Goal: Complete application form

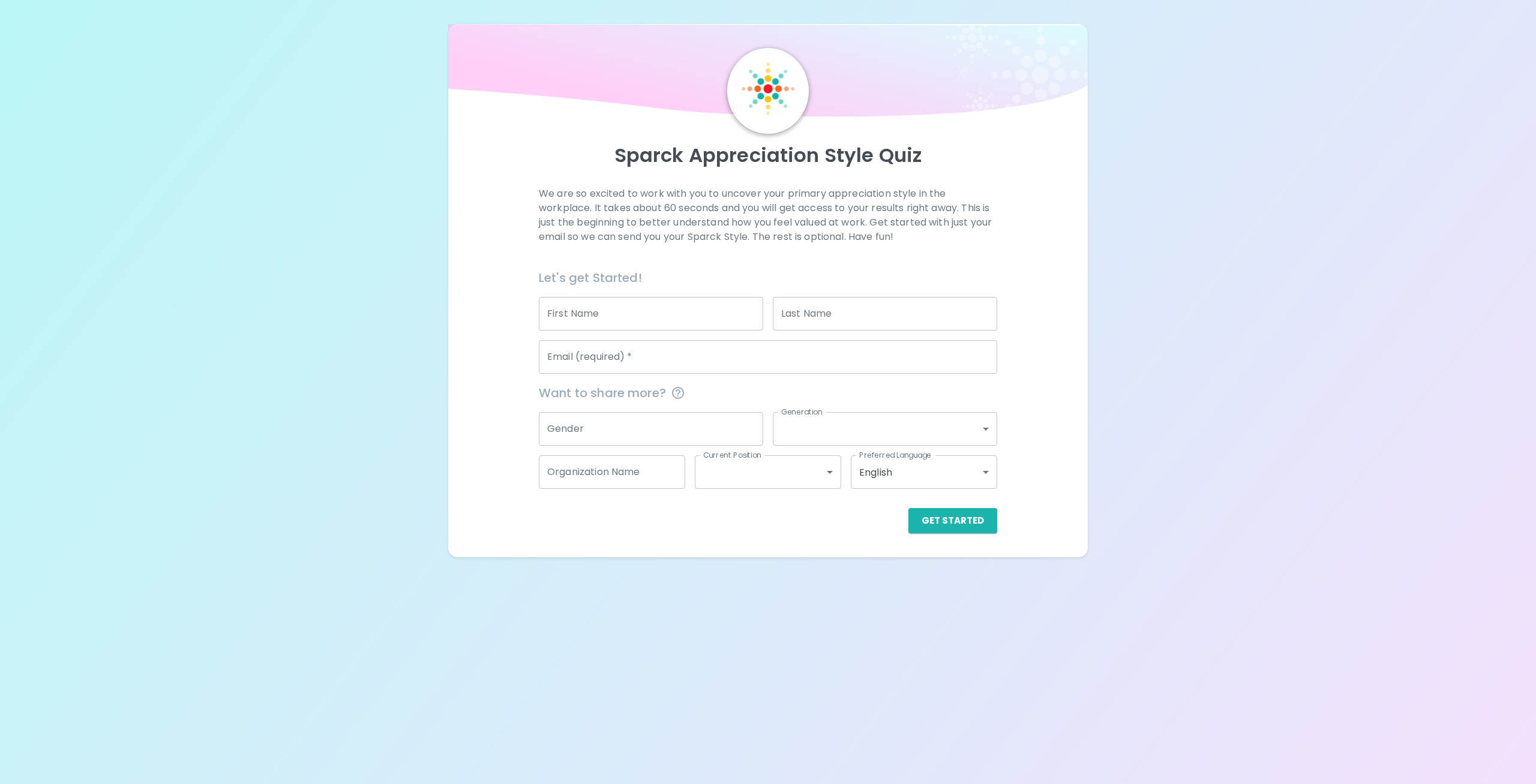
click at [570, 321] on input "First Name" at bounding box center [650, 314] width 224 height 34
type input "[PERSON_NAME]"
click at [591, 358] on input "Email (required)   *" at bounding box center [768, 357] width 459 height 34
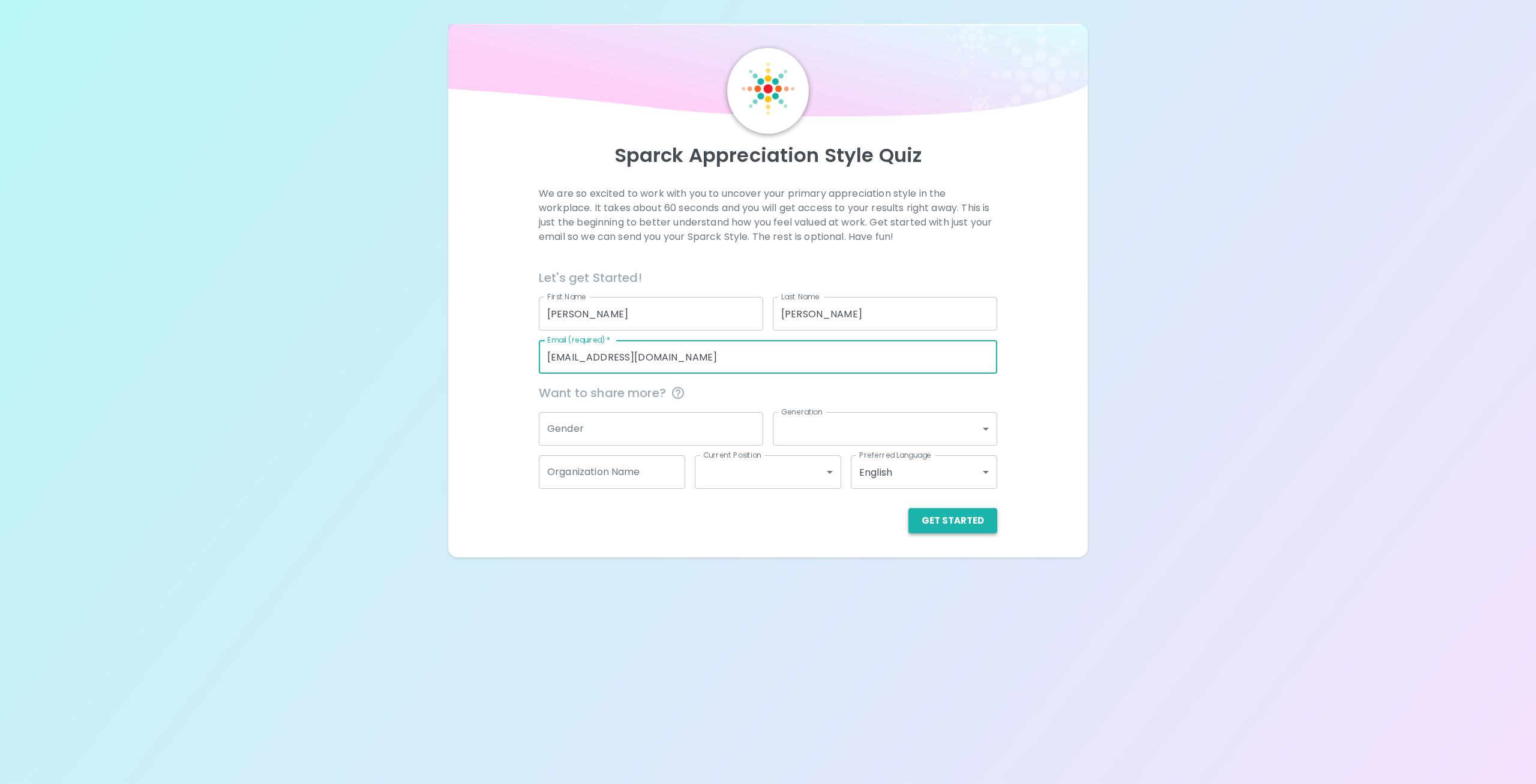
type input "[EMAIL_ADDRESS][DOMAIN_NAME]"
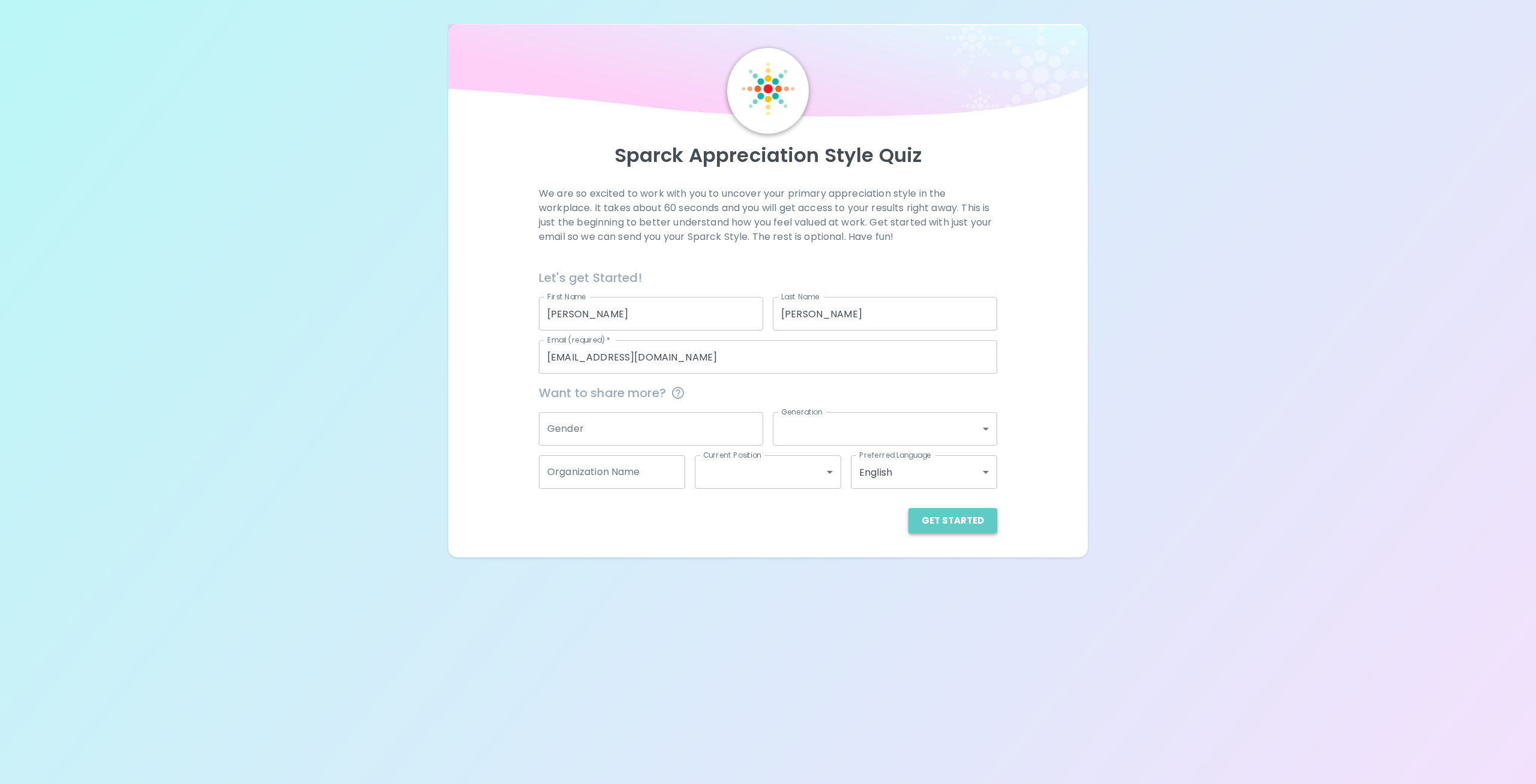
click at [961, 521] on button "Get Started" at bounding box center [953, 521] width 89 height 25
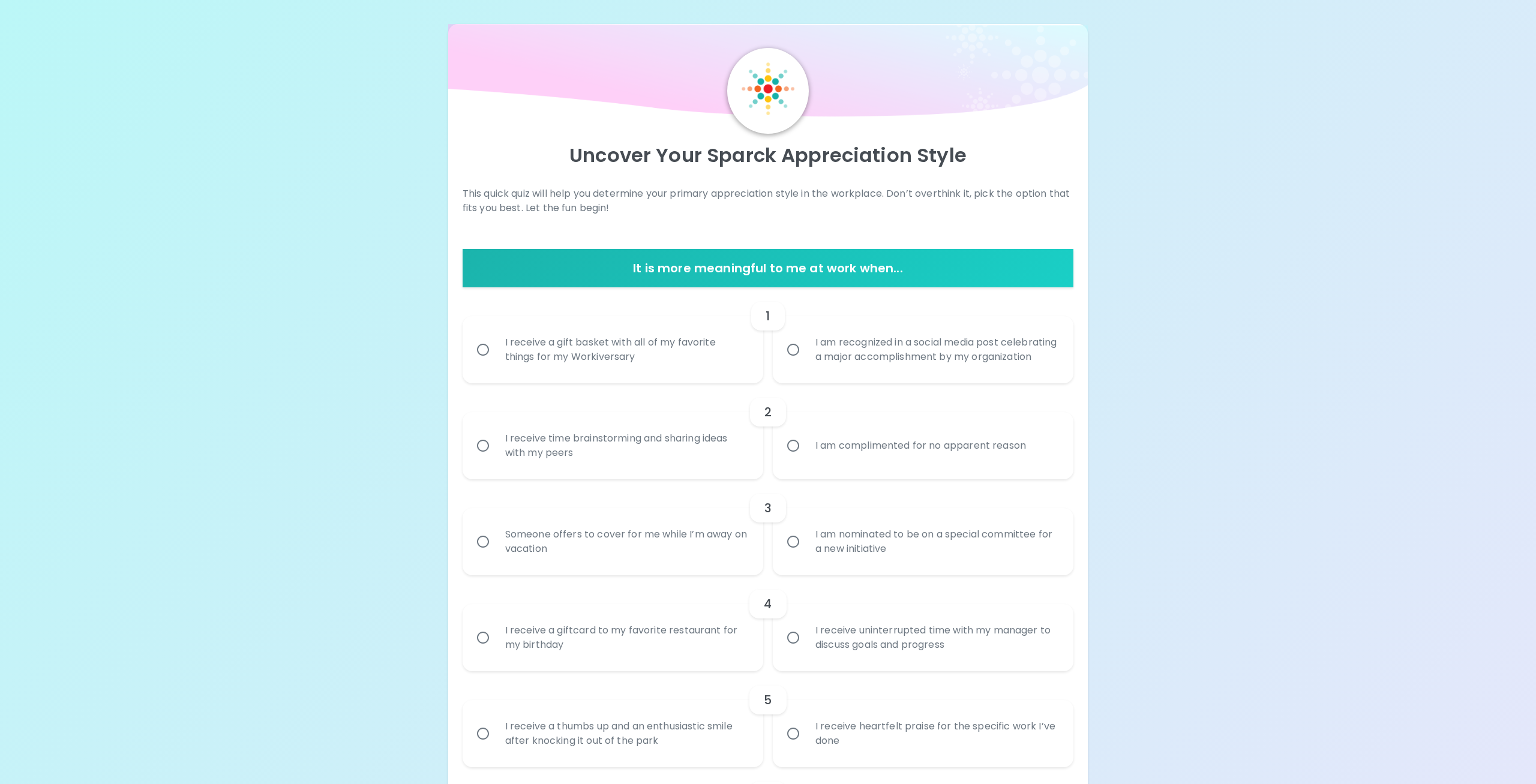
click at [796, 357] on input "I am recognized in a social media post celebrating a major accomplishment by my…" at bounding box center [793, 349] width 25 height 25
radio input "true"
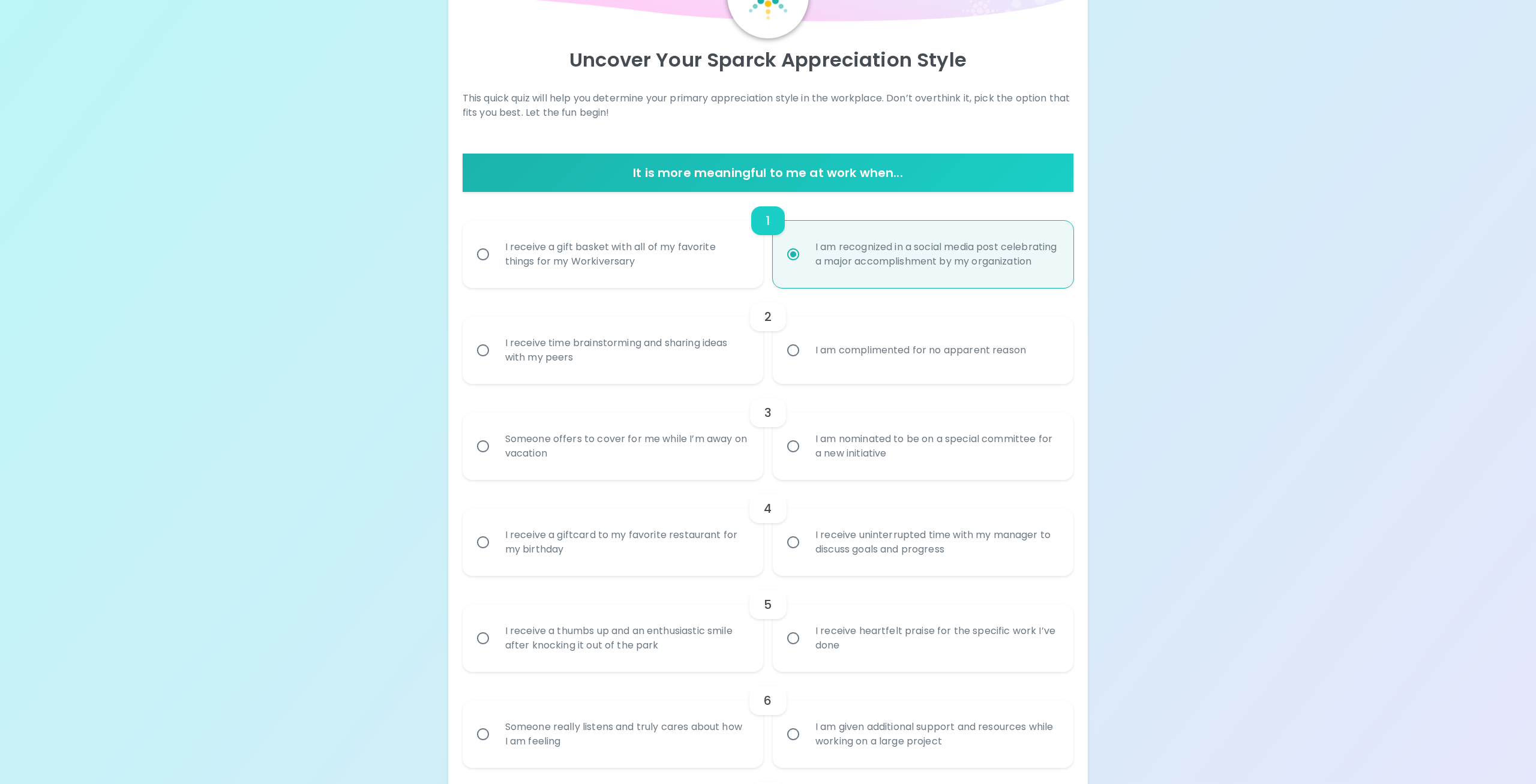
scroll to position [96, 0]
click at [481, 362] on input "I receive time brainstorming and sharing ideas with my peers" at bounding box center [483, 349] width 25 height 25
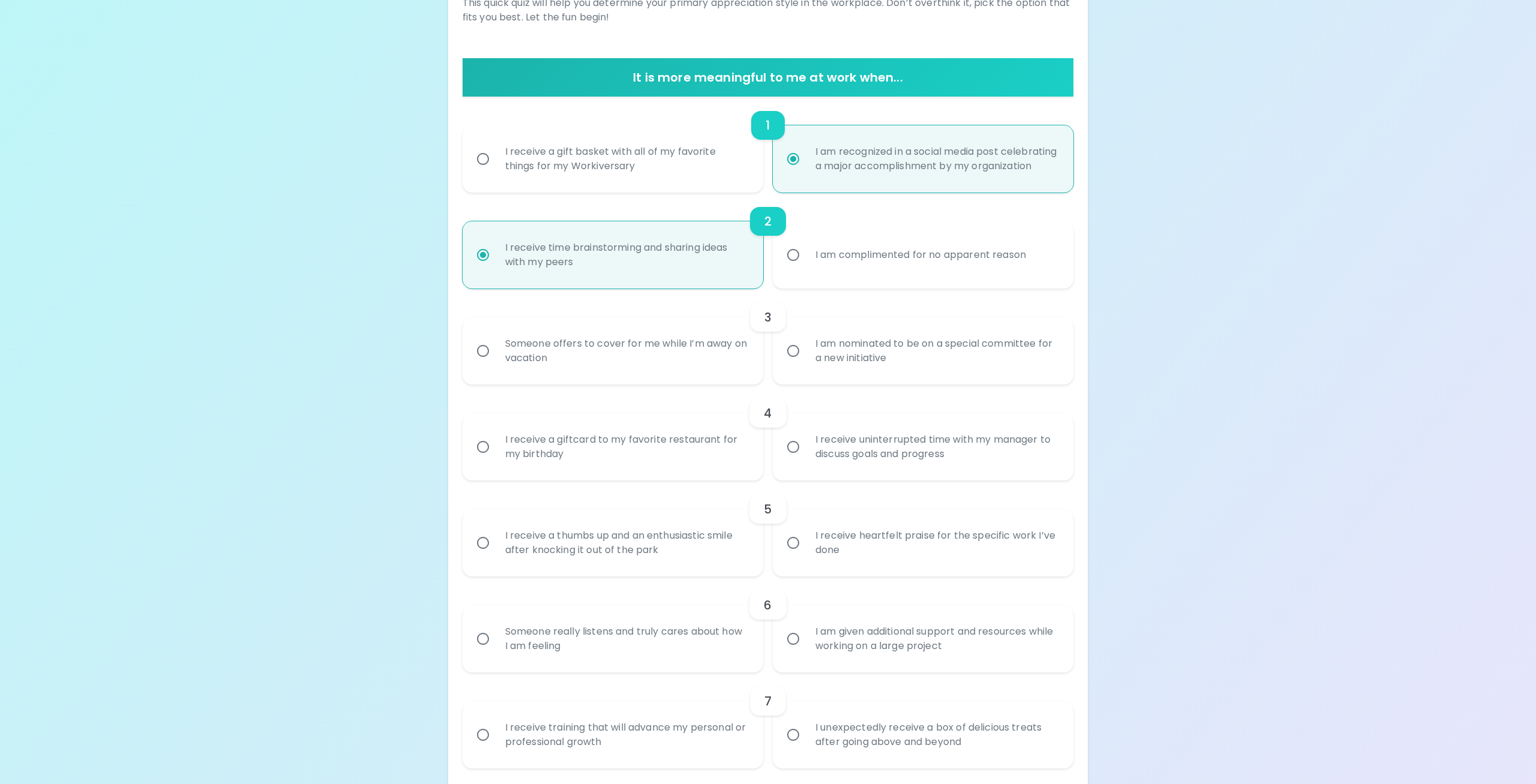
scroll to position [192, 0]
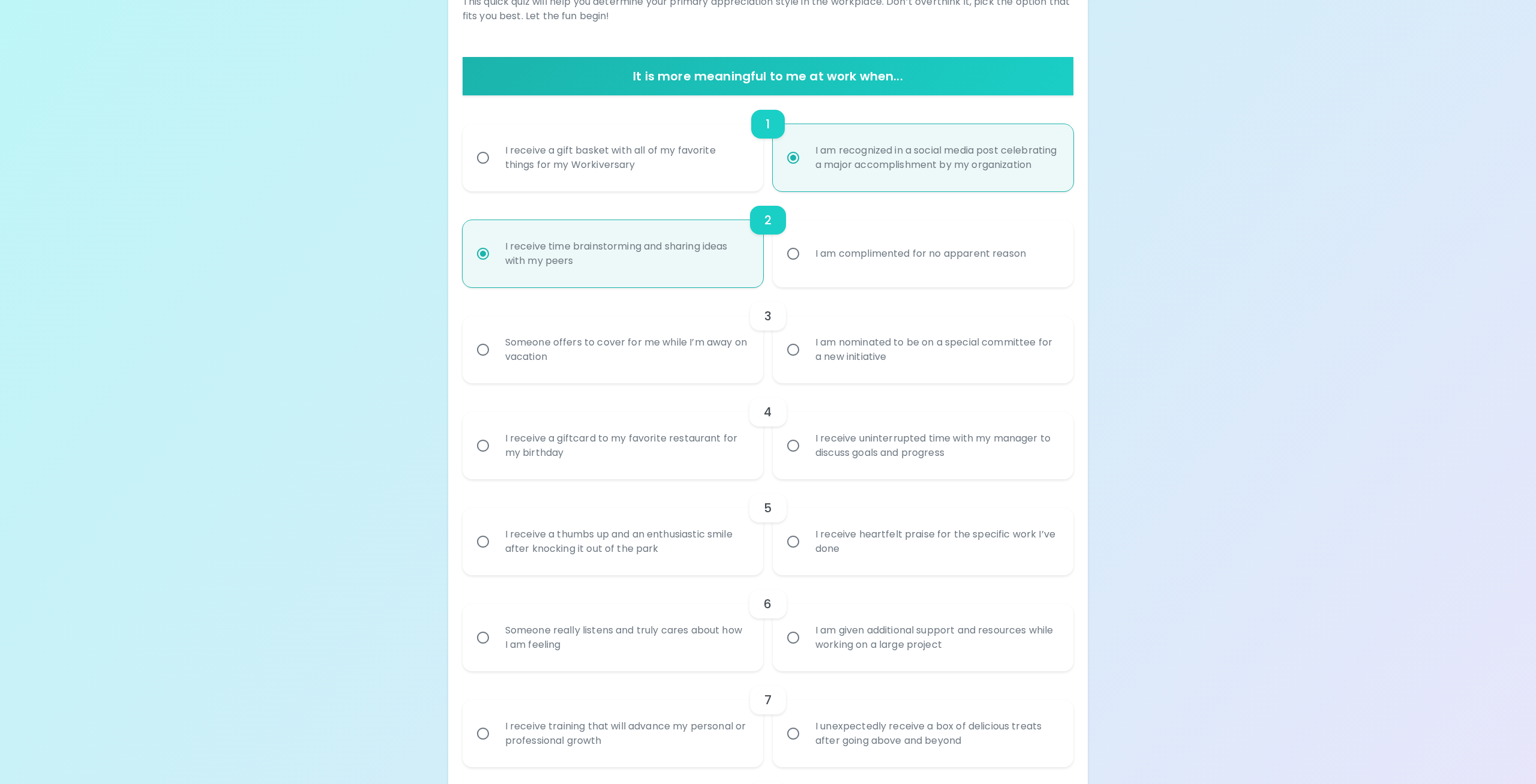
radio input "true"
click at [484, 362] on input "Someone offers to cover for me while I’m away on vacation" at bounding box center [483, 349] width 25 height 25
radio input "false"
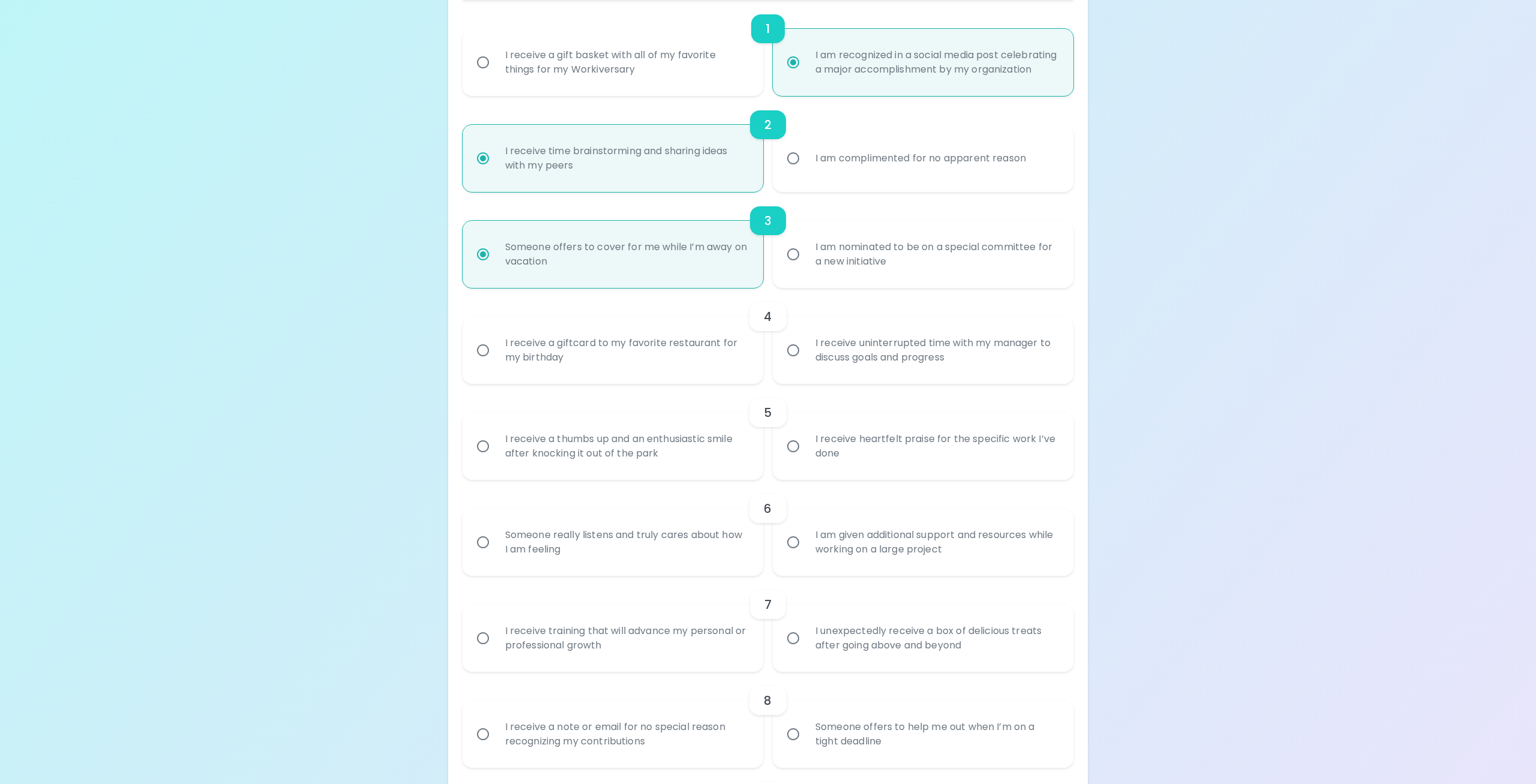
scroll to position [288, 0]
radio input "true"
click at [484, 362] on input "I receive a giftcard to my favorite restaurant for my birthday" at bounding box center [483, 349] width 25 height 25
radio input "false"
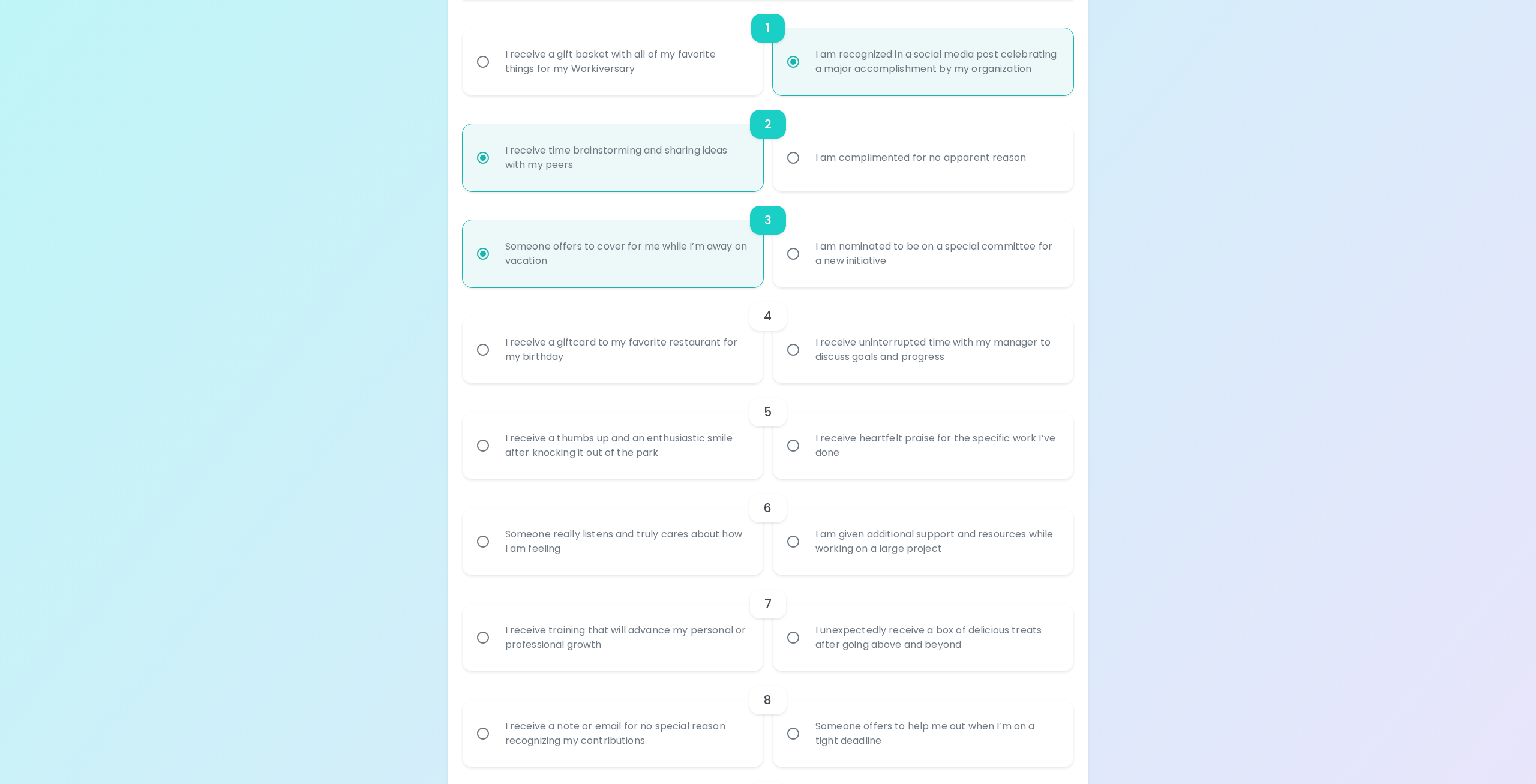
radio input "false"
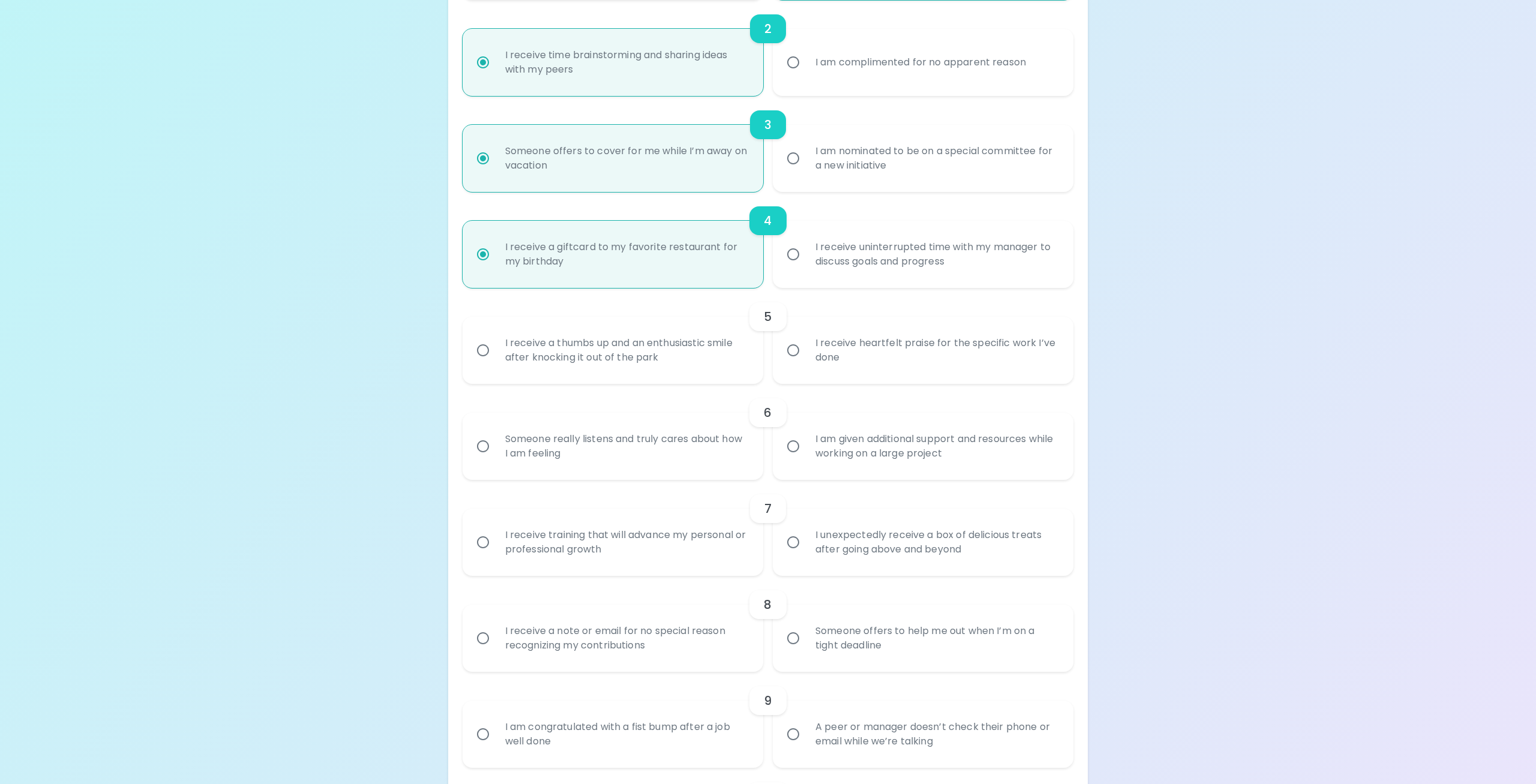
scroll to position [384, 0]
radio input "true"
click at [800, 362] on input "I receive heartfelt praise for the specific work I’ve done" at bounding box center [793, 349] width 25 height 25
radio input "false"
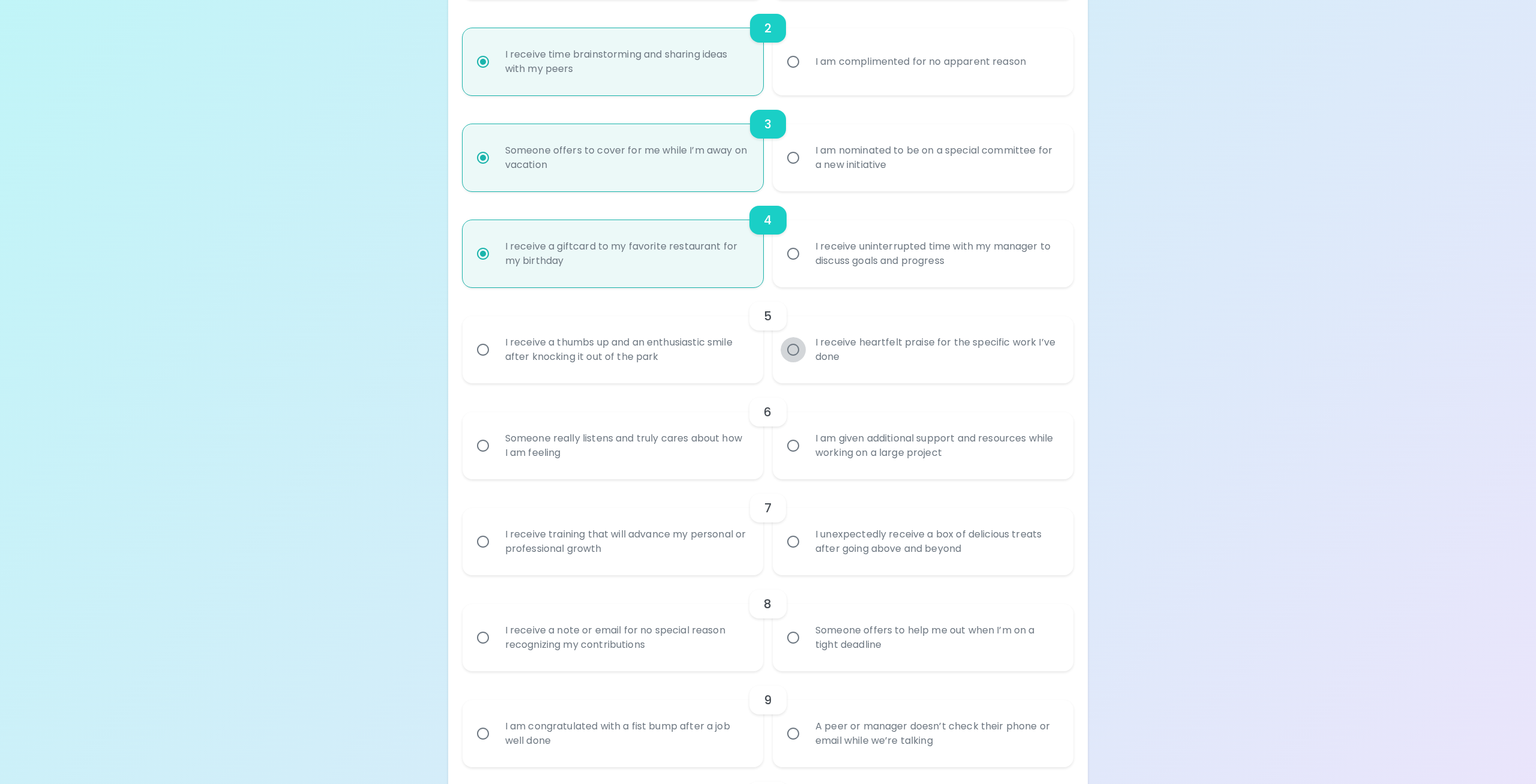
radio input "false"
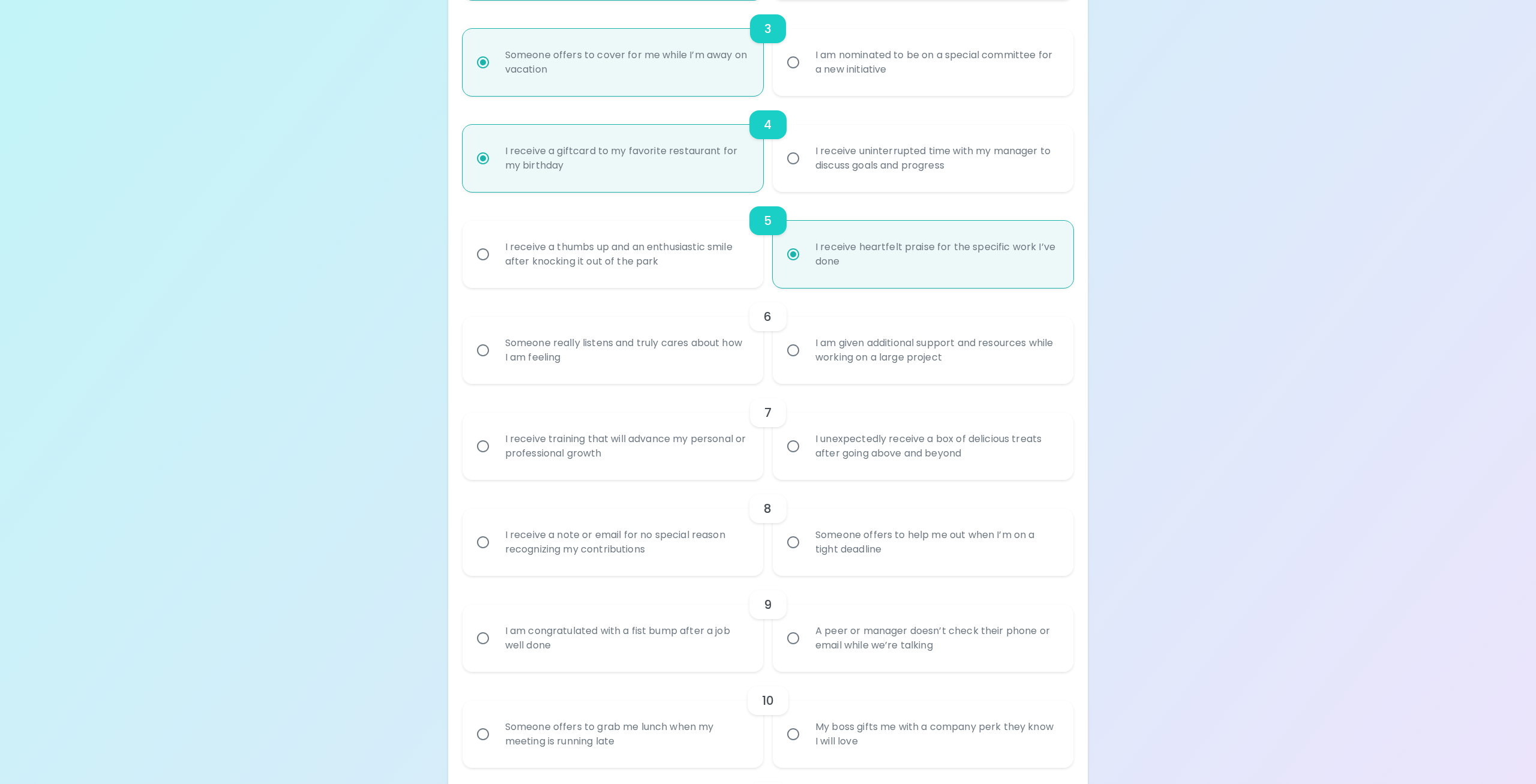
scroll to position [480, 0]
radio input "true"
click at [786, 362] on input "I am given additional support and resources while working on a large project" at bounding box center [793, 349] width 25 height 25
radio input "false"
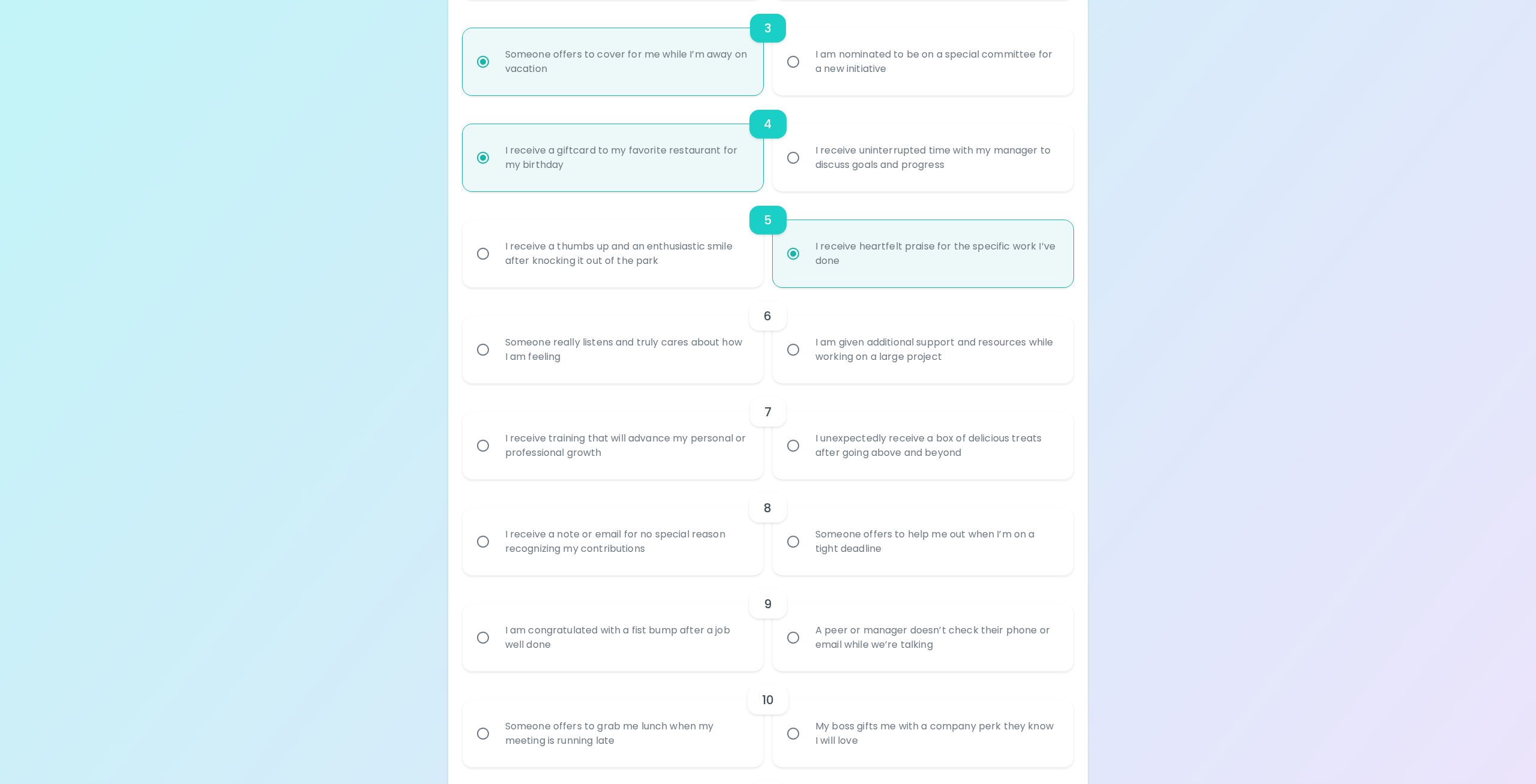
radio input "false"
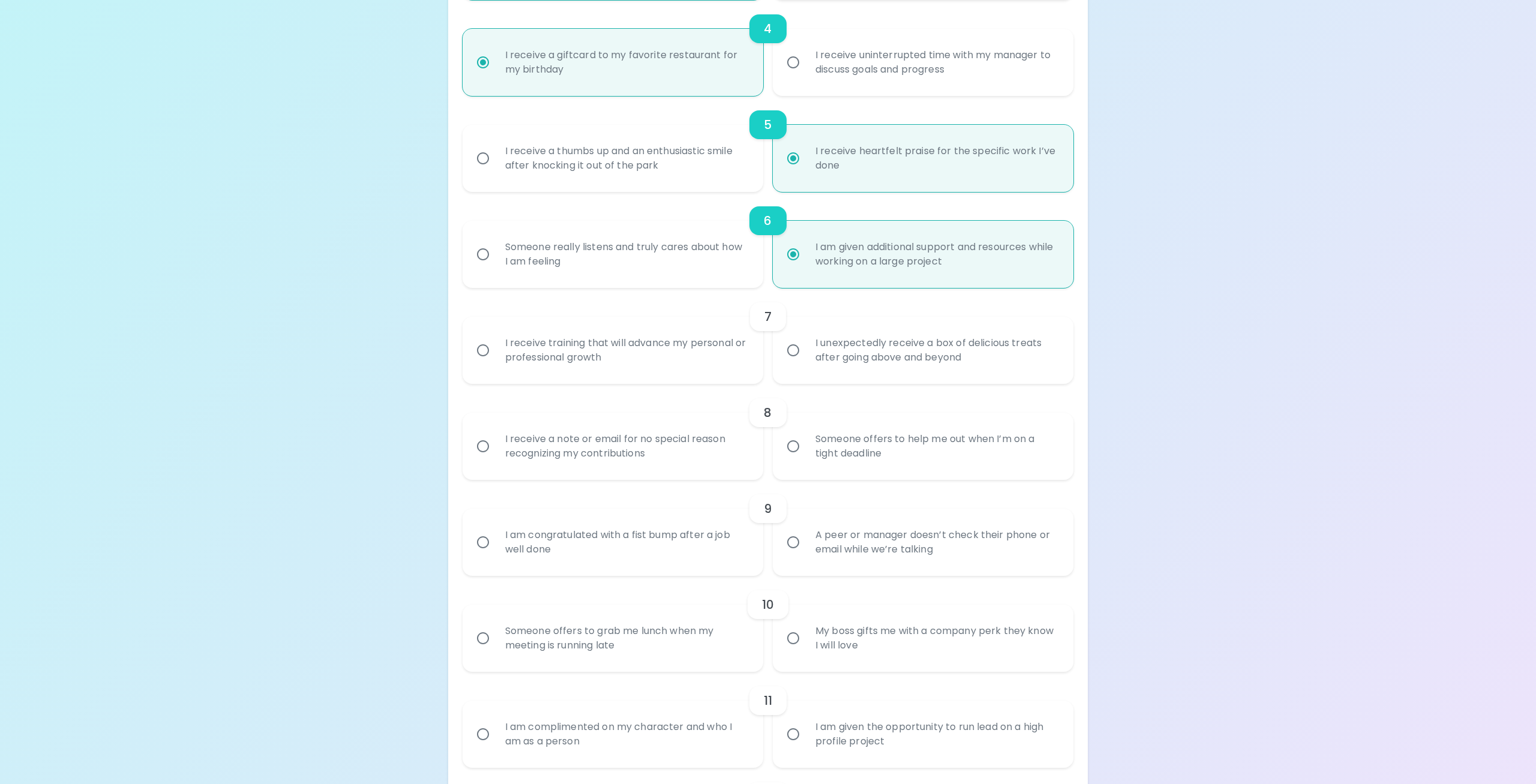
scroll to position [576, 0]
radio input "true"
click at [794, 362] on input "I unexpectedly receive a box of delicious treats after going above and beyond" at bounding box center [793, 349] width 25 height 25
radio input "false"
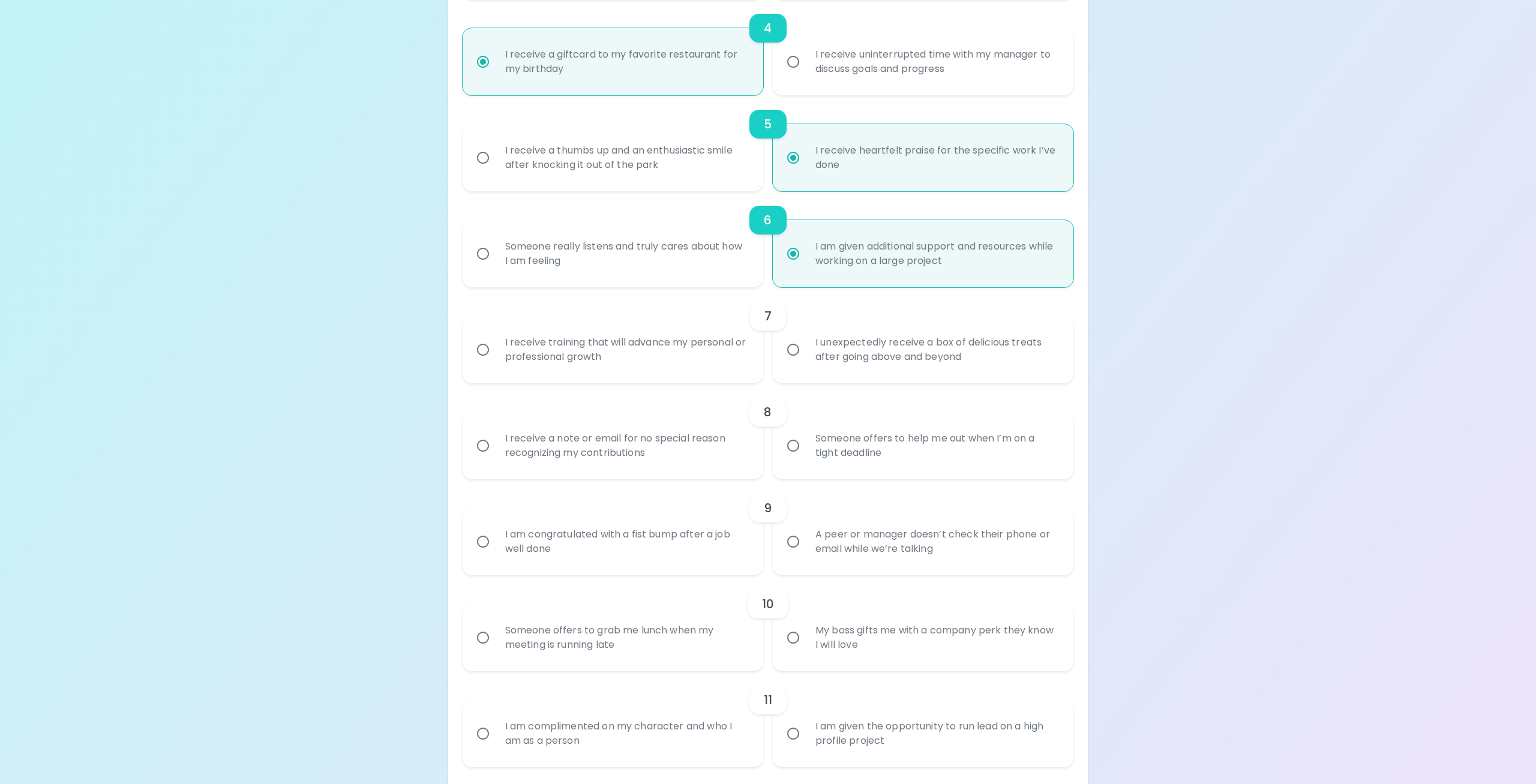
radio input "false"
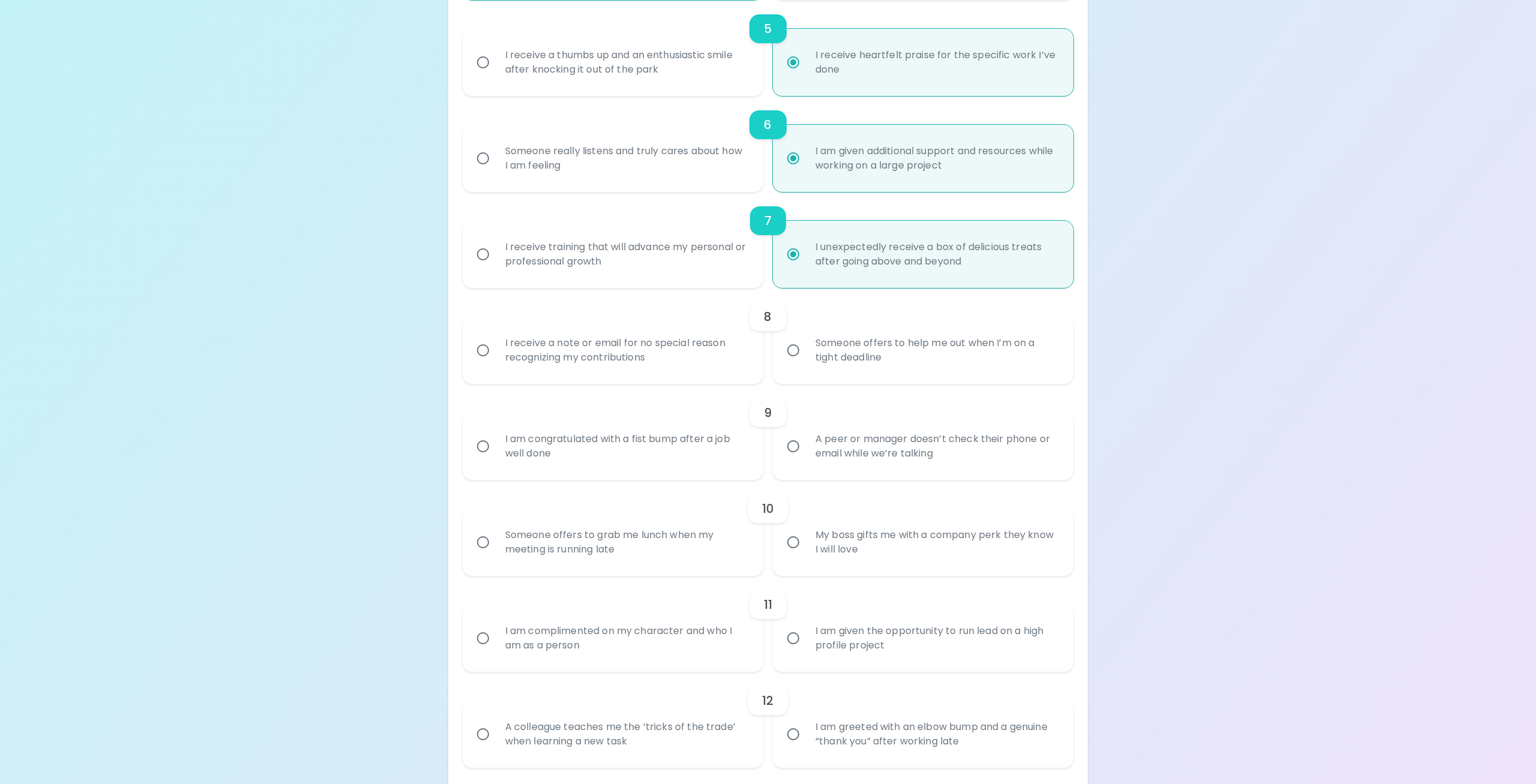
scroll to position [671, 0]
radio input "true"
click at [789, 362] on input "Someone offers to help me out when I’m on a tight deadline" at bounding box center [793, 349] width 25 height 25
radio input "false"
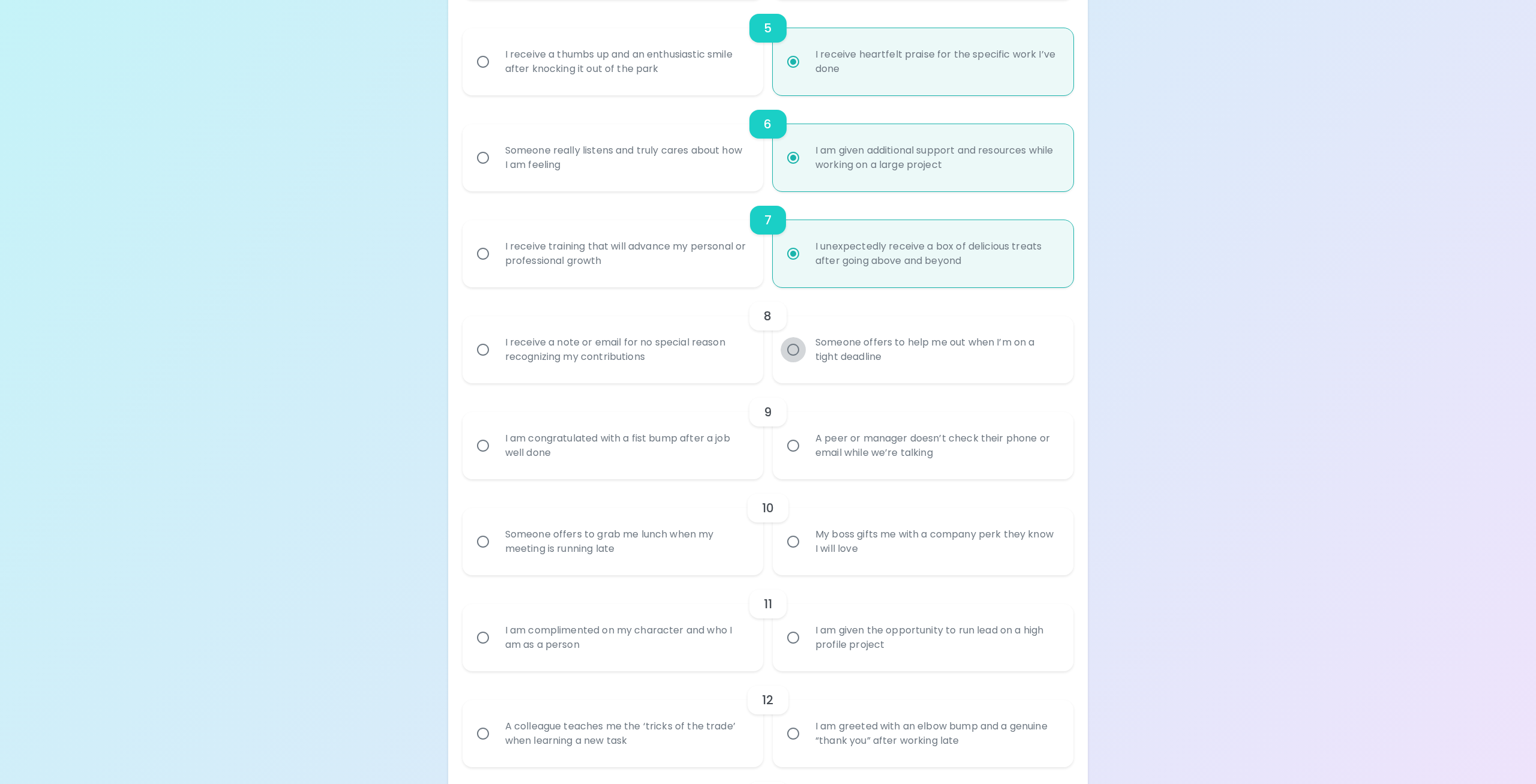
radio input "false"
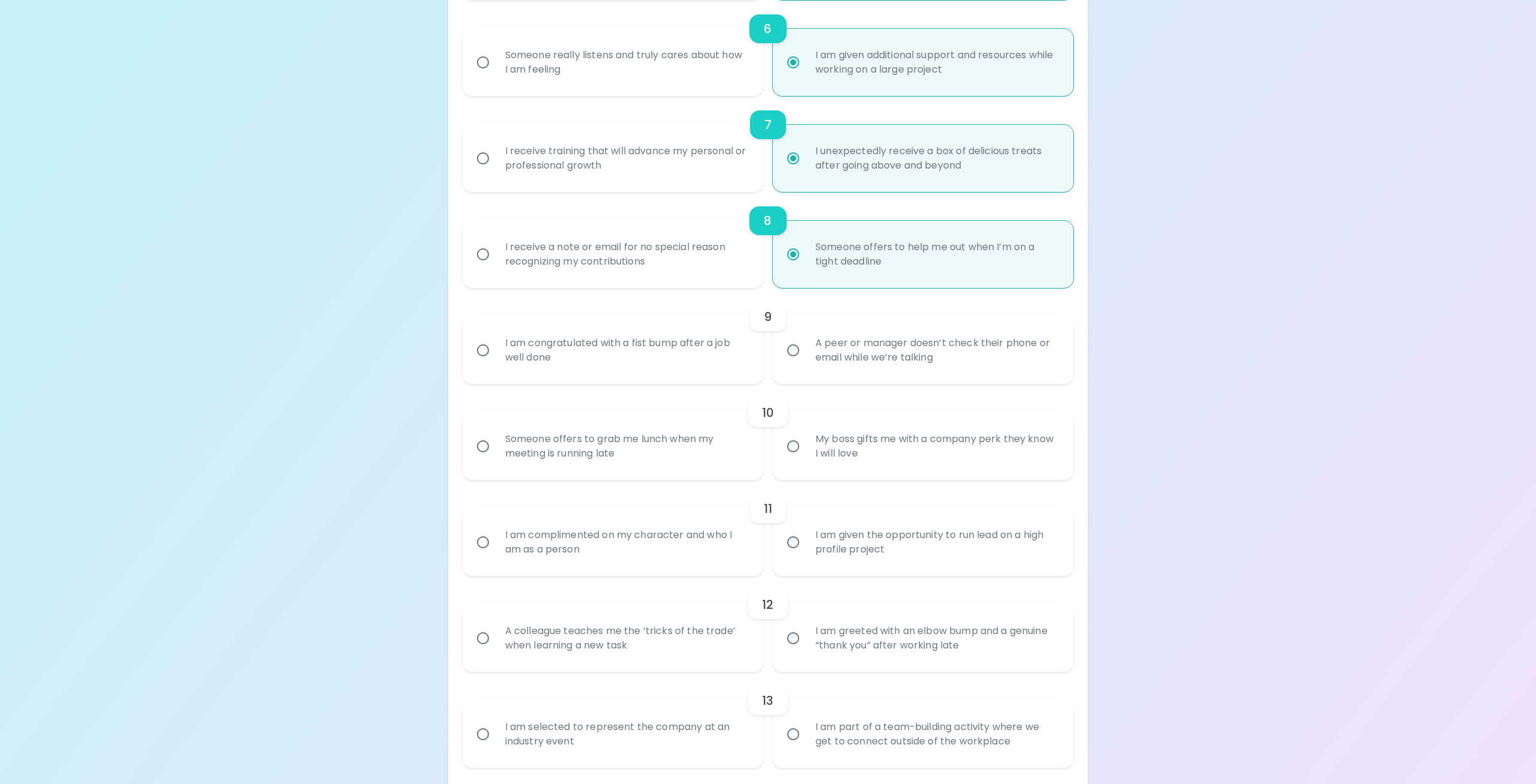
scroll to position [768, 0]
radio input "true"
click at [487, 362] on input "I am congratulated with a fist bump after a job well done" at bounding box center [483, 349] width 25 height 25
radio input "false"
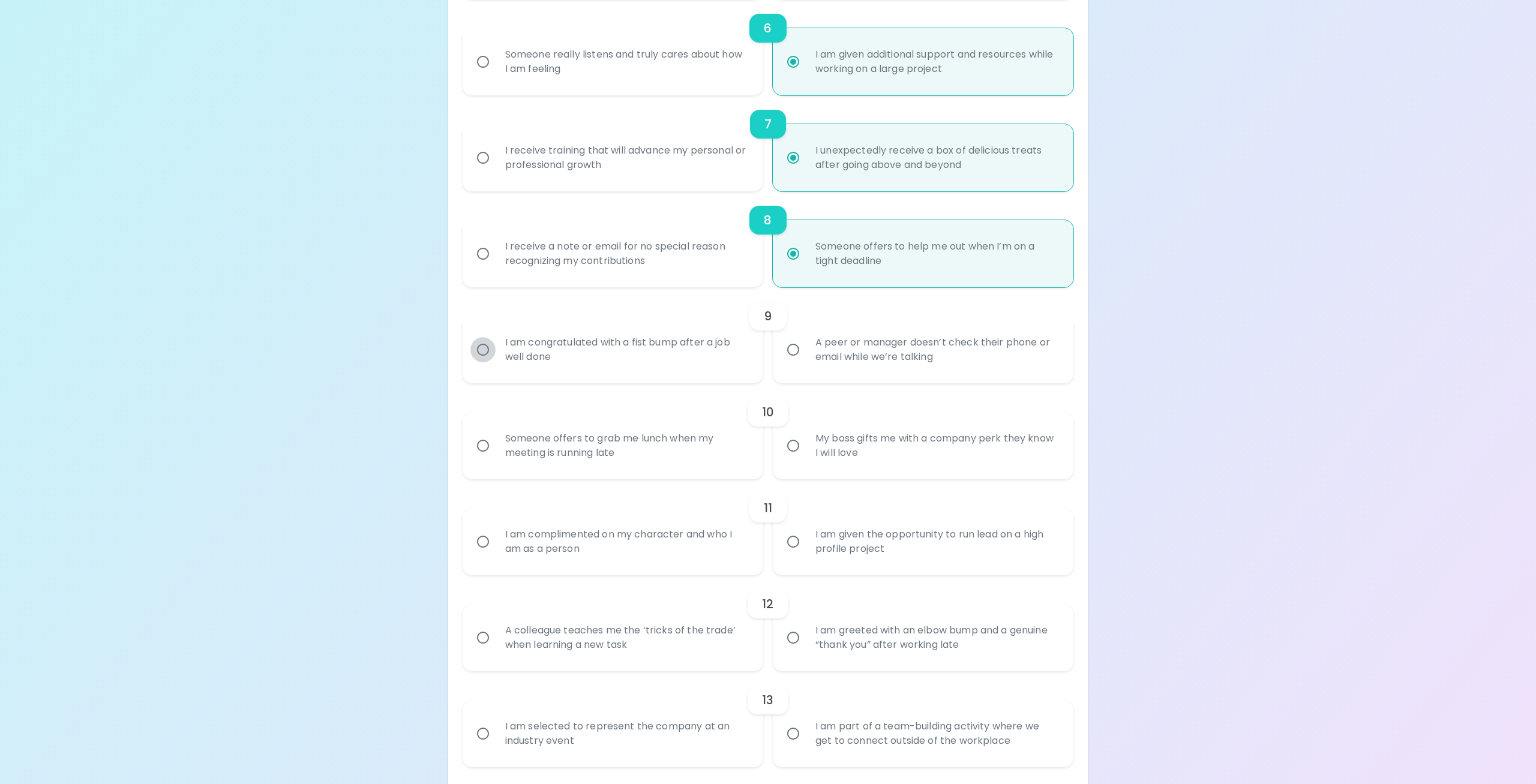
radio input "false"
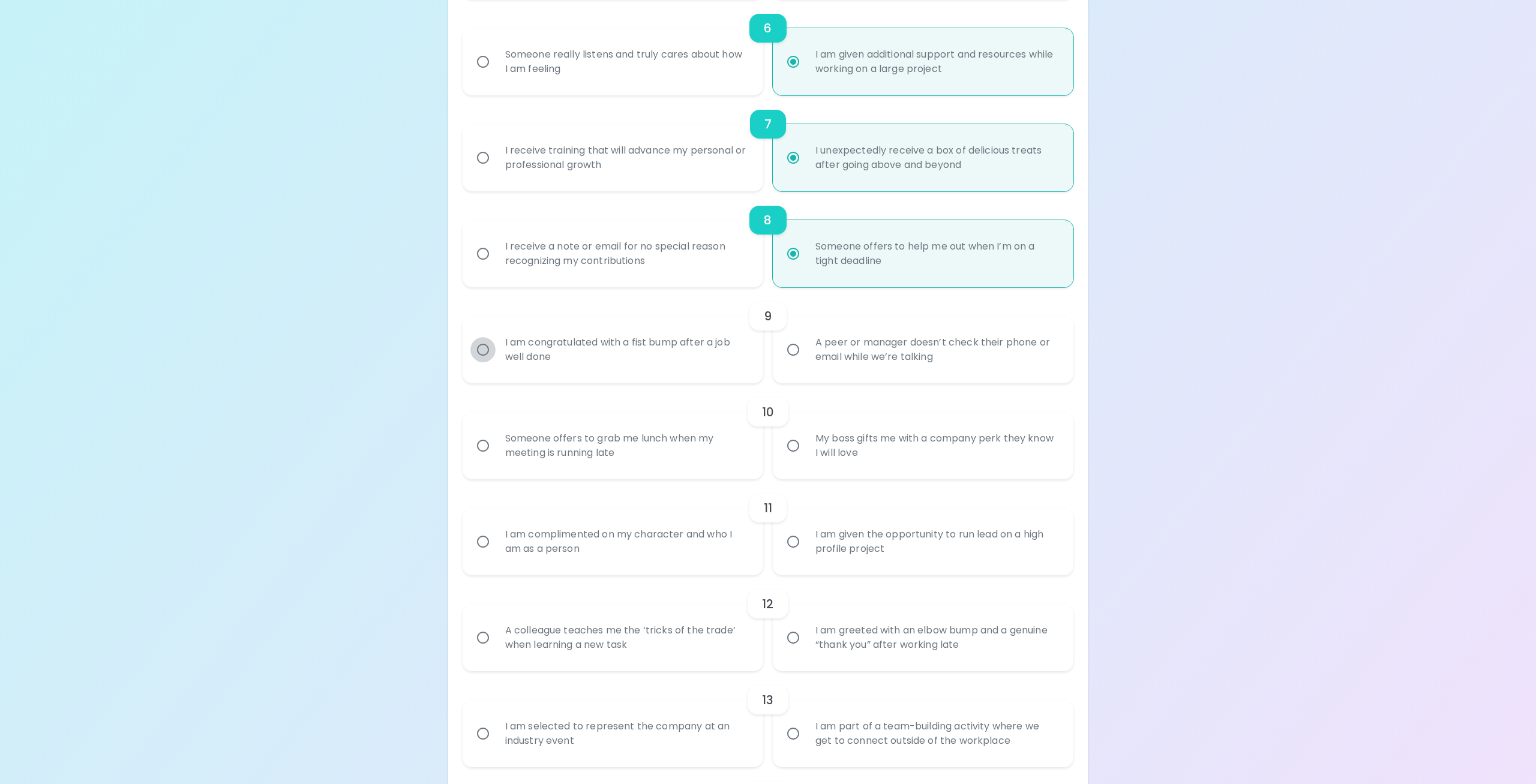
radio input "false"
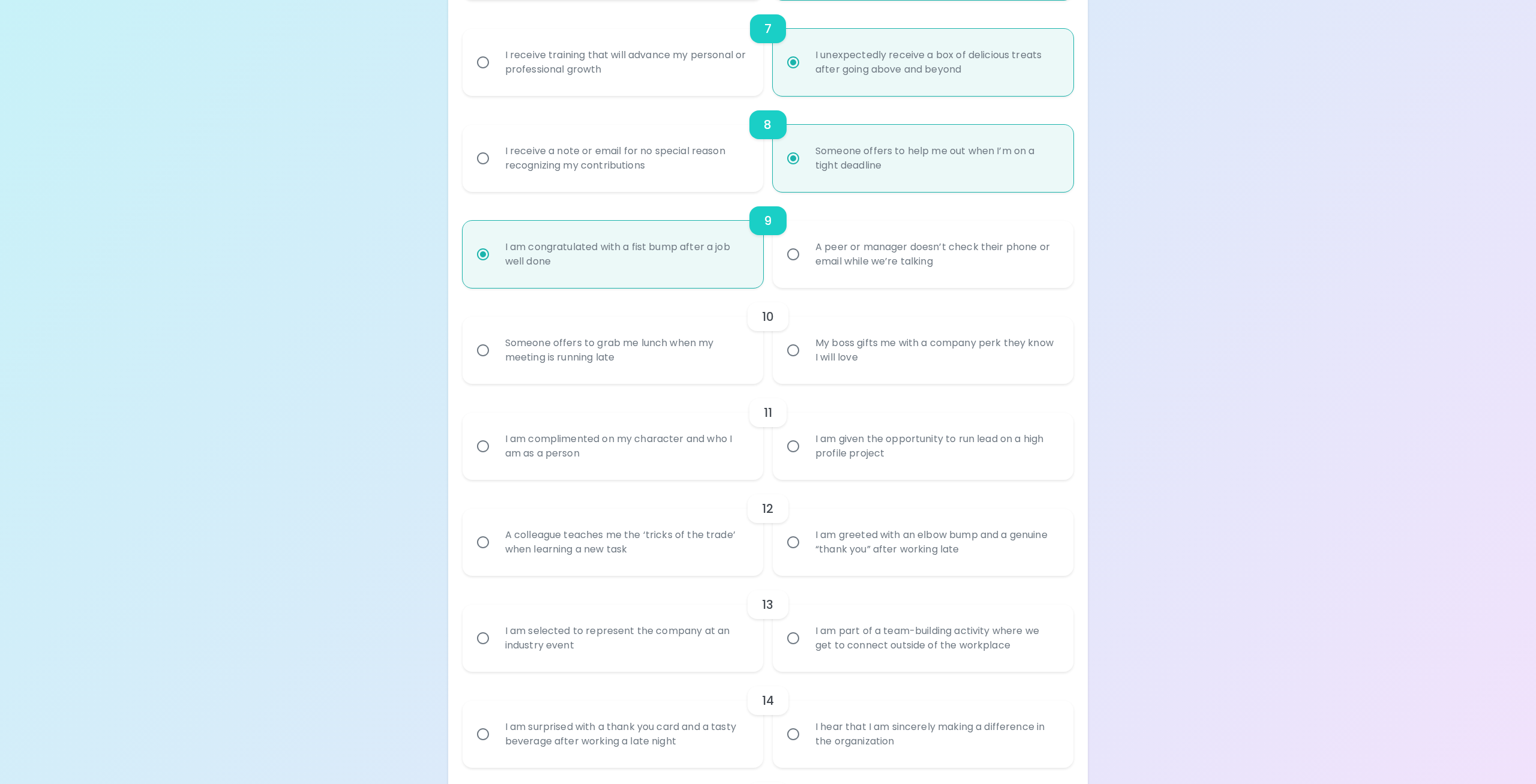
scroll to position [864, 0]
radio input "true"
click at [483, 362] on input "Someone offers to grab me lunch when my meeting is running late" at bounding box center [483, 349] width 25 height 25
radio input "false"
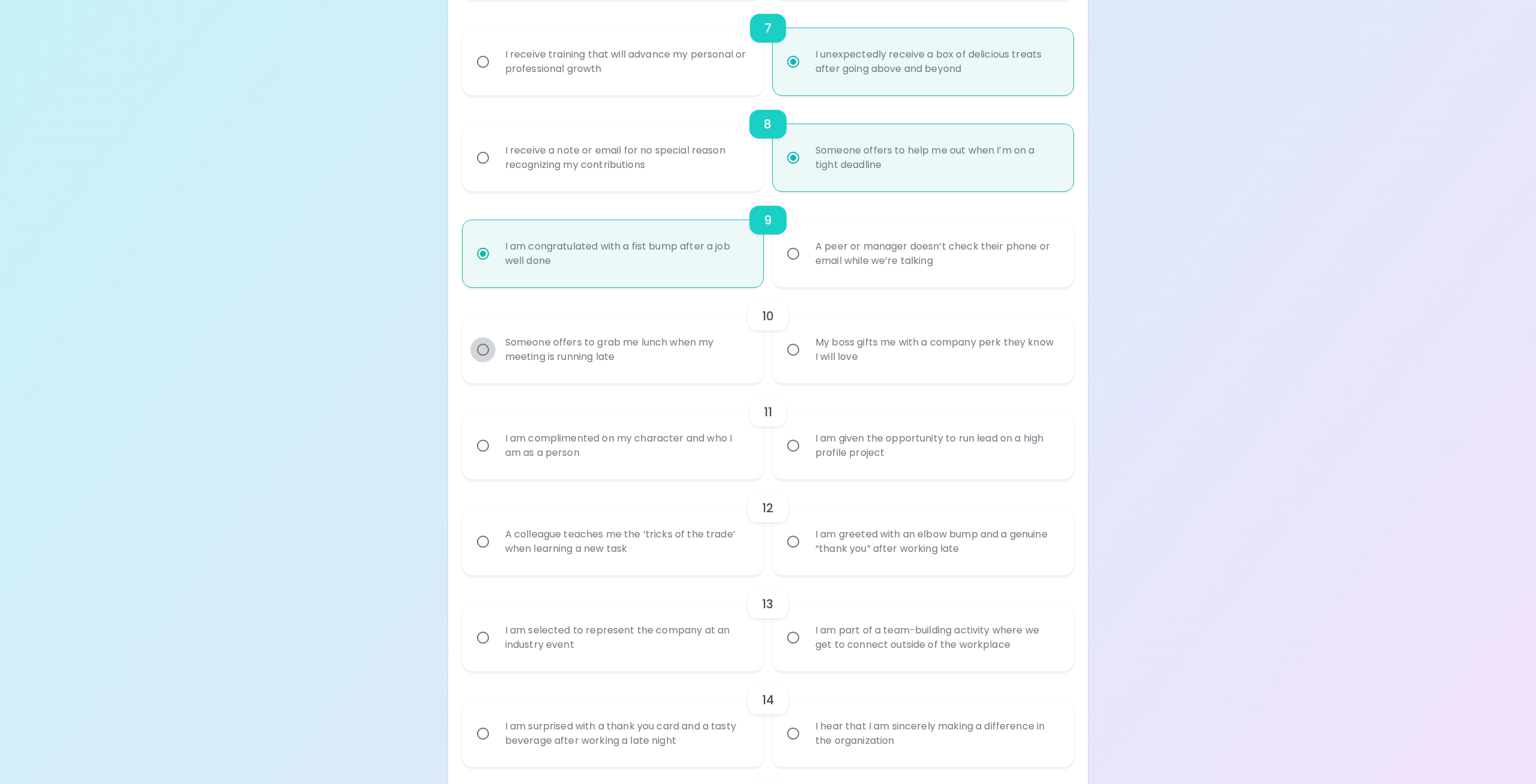
radio input "false"
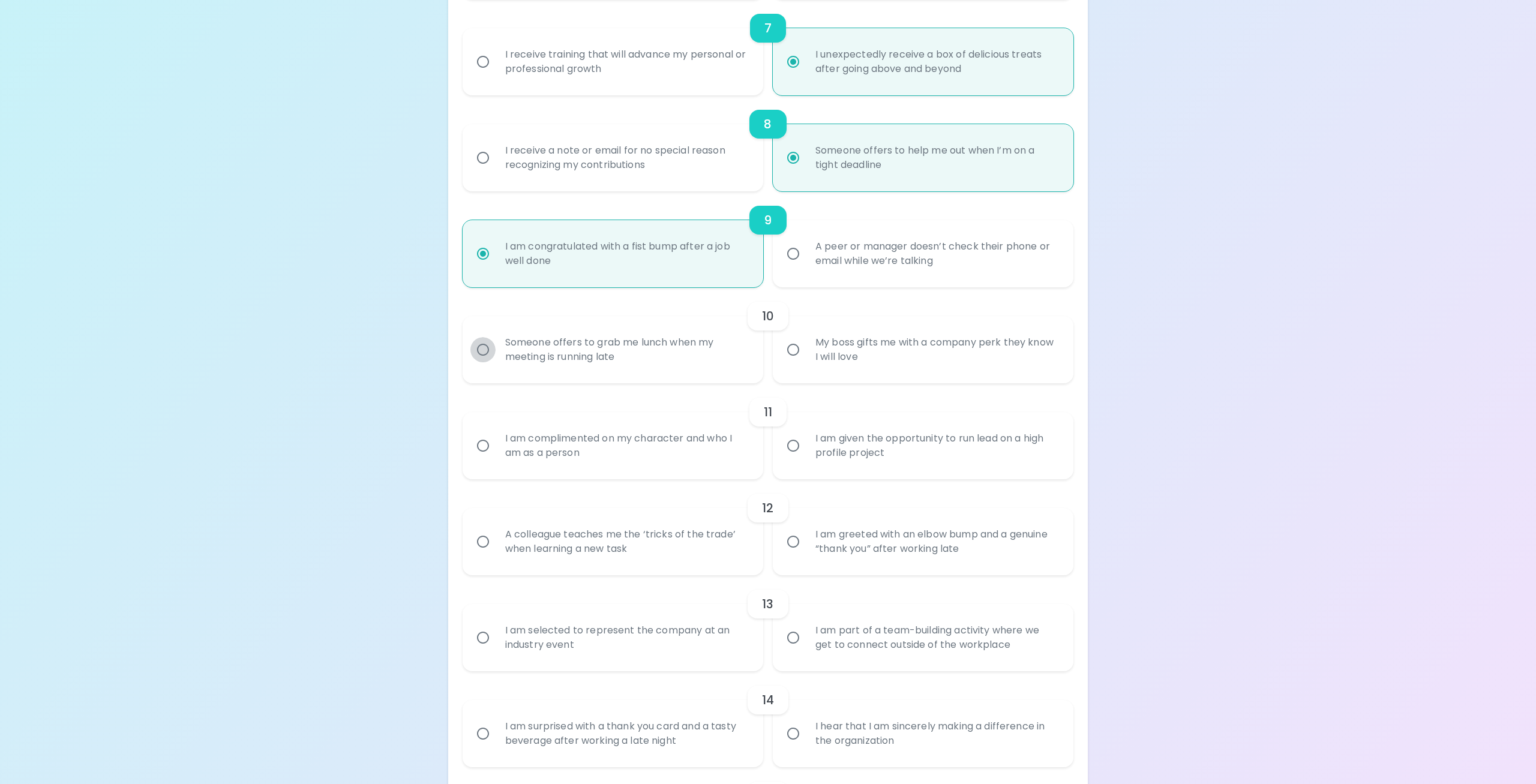
radio input "false"
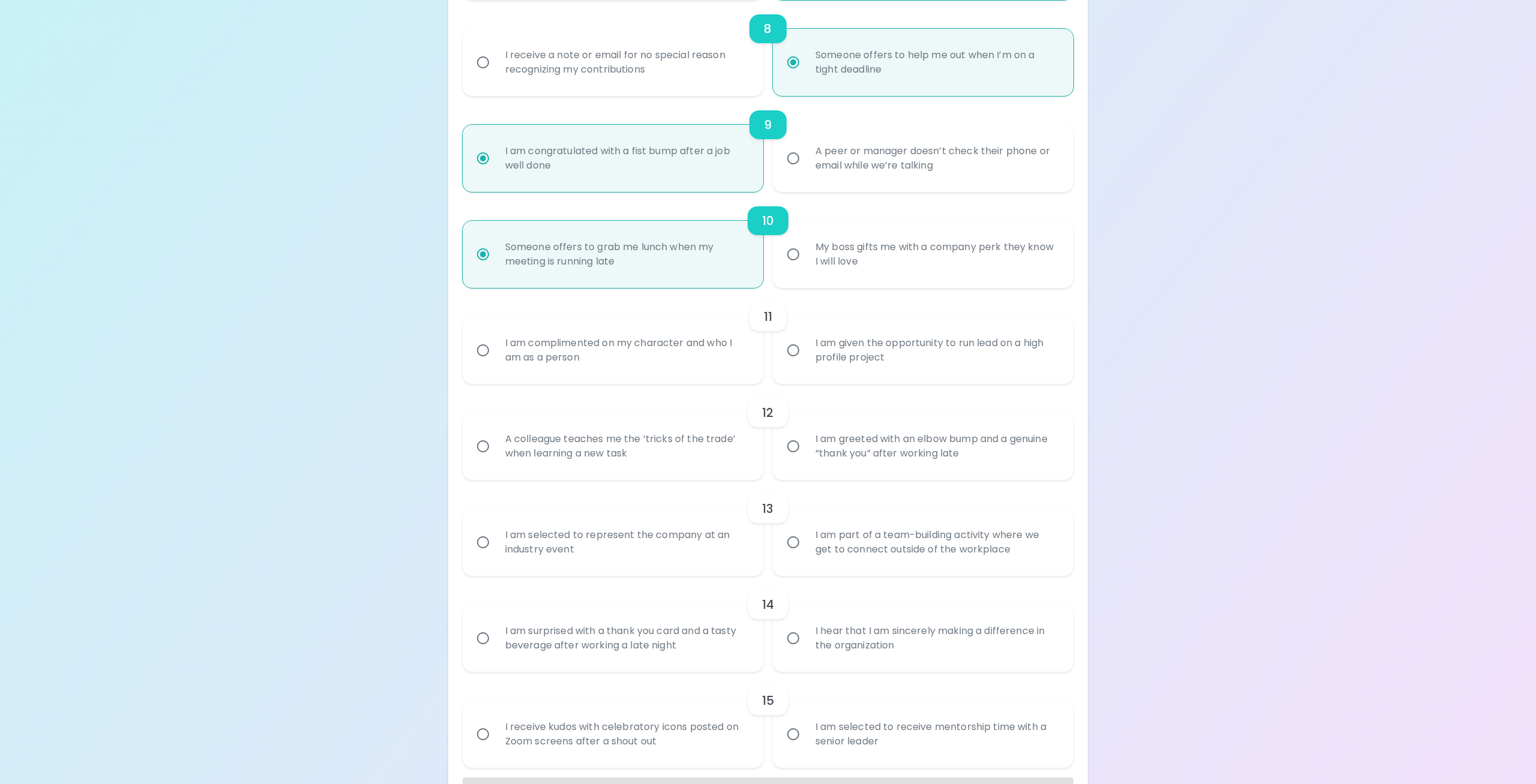
scroll to position [960, 0]
radio input "true"
click at [483, 362] on input "I am complimented on my character and who I am as a person" at bounding box center [483, 349] width 25 height 25
radio input "false"
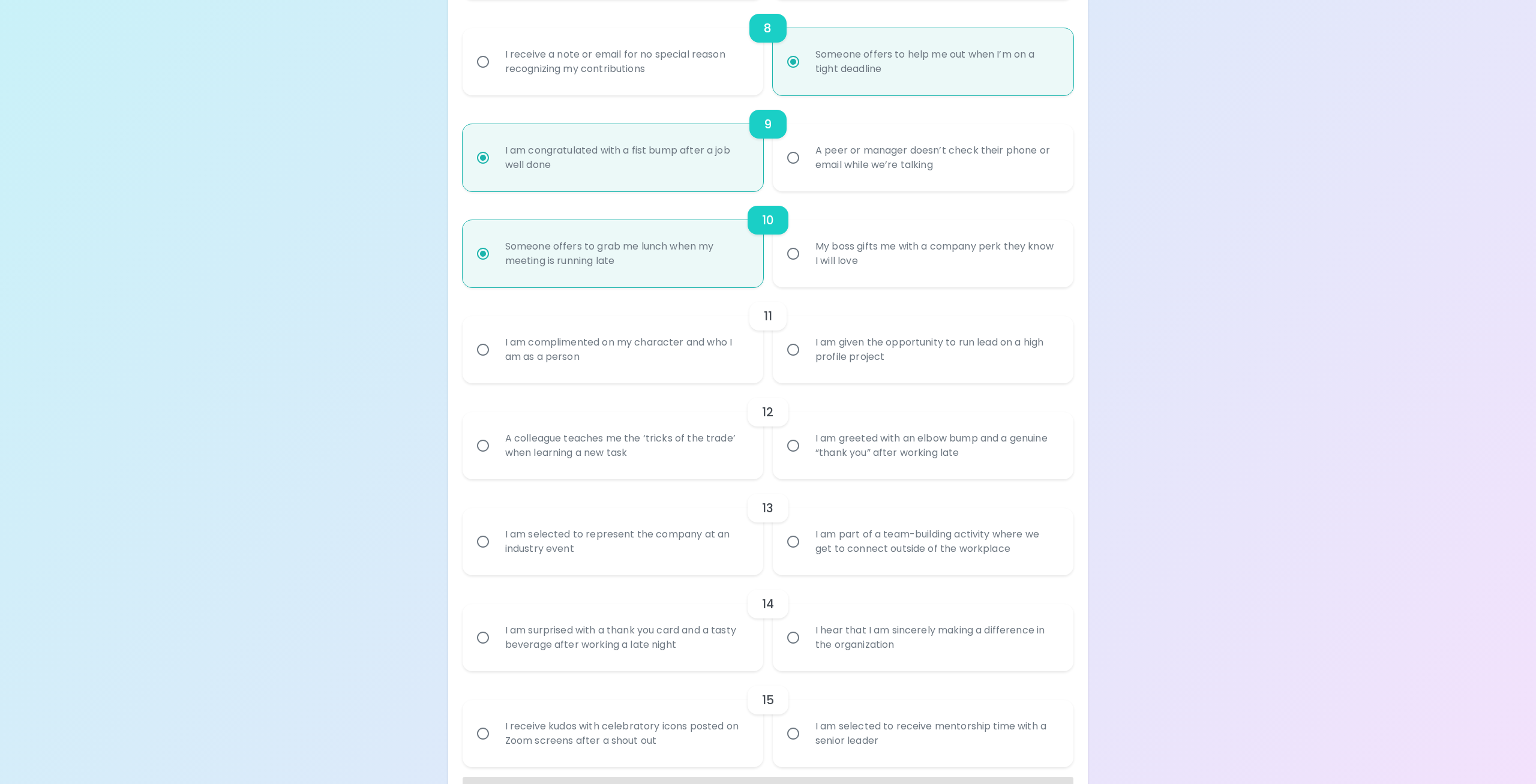
radio input "false"
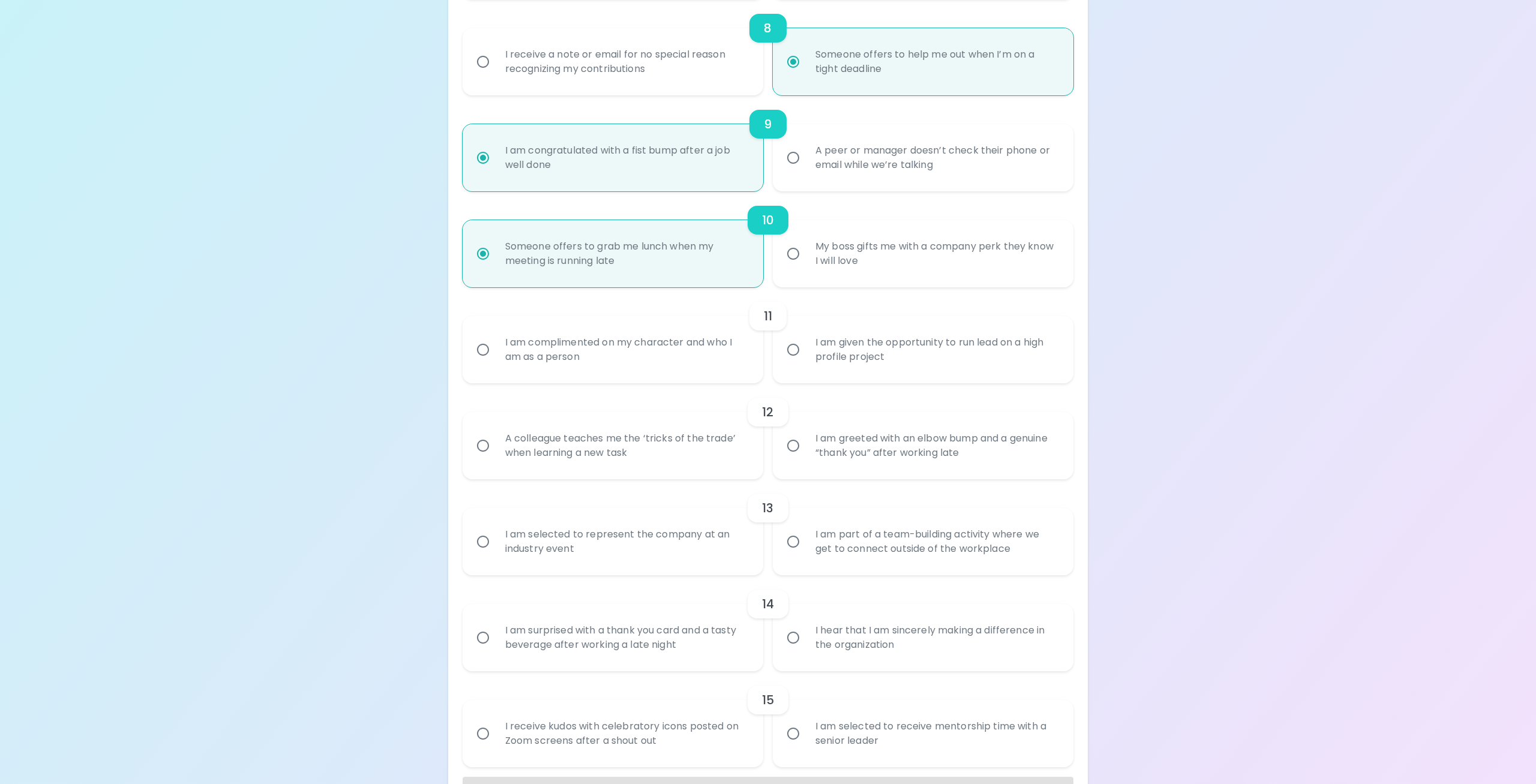
radio input "false"
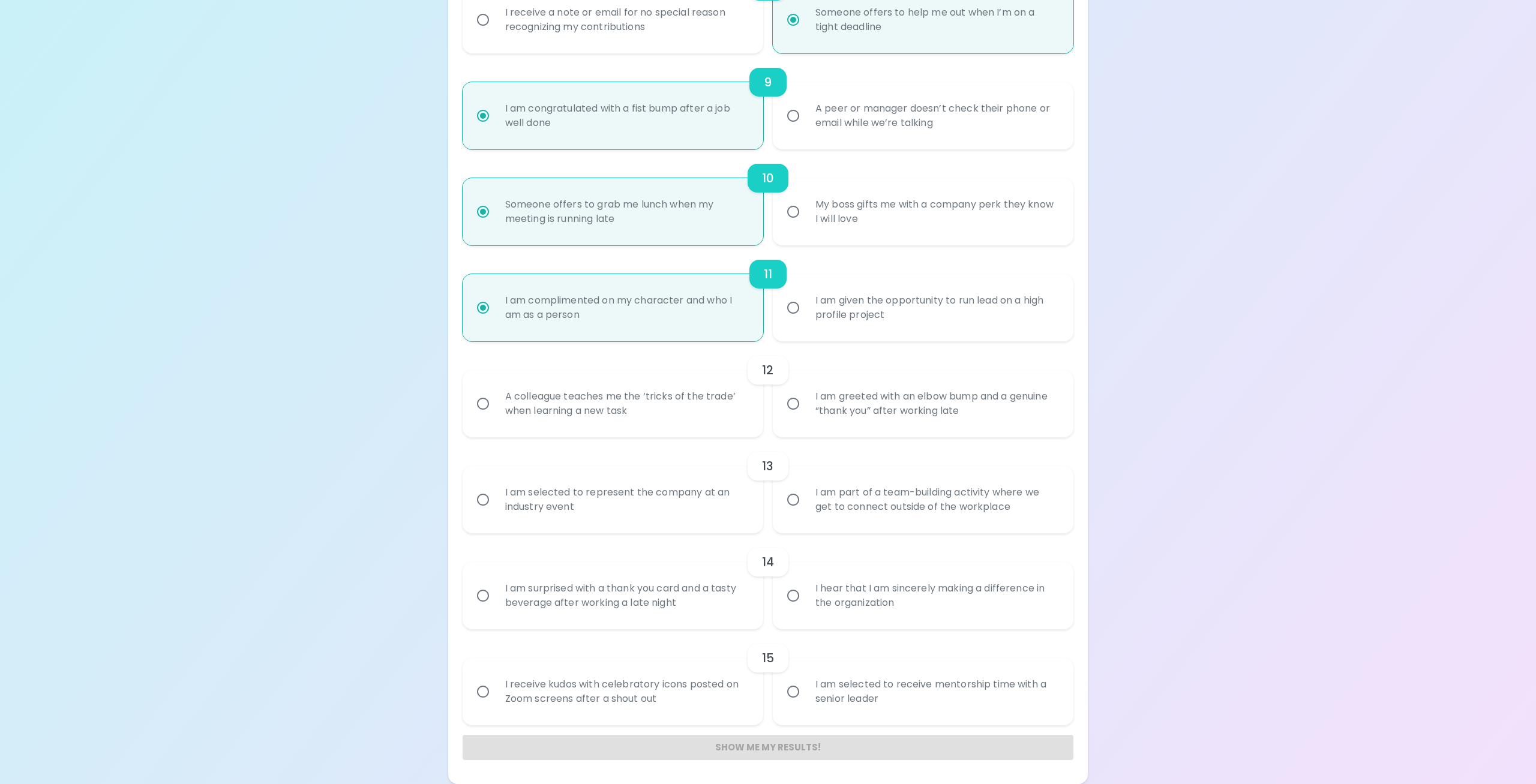
scroll to position [1016, 0]
radio input "true"
click at [477, 403] on input "A colleague teaches me the ‘tricks of the trade’ when learning a new task" at bounding box center [483, 404] width 25 height 25
radio input "false"
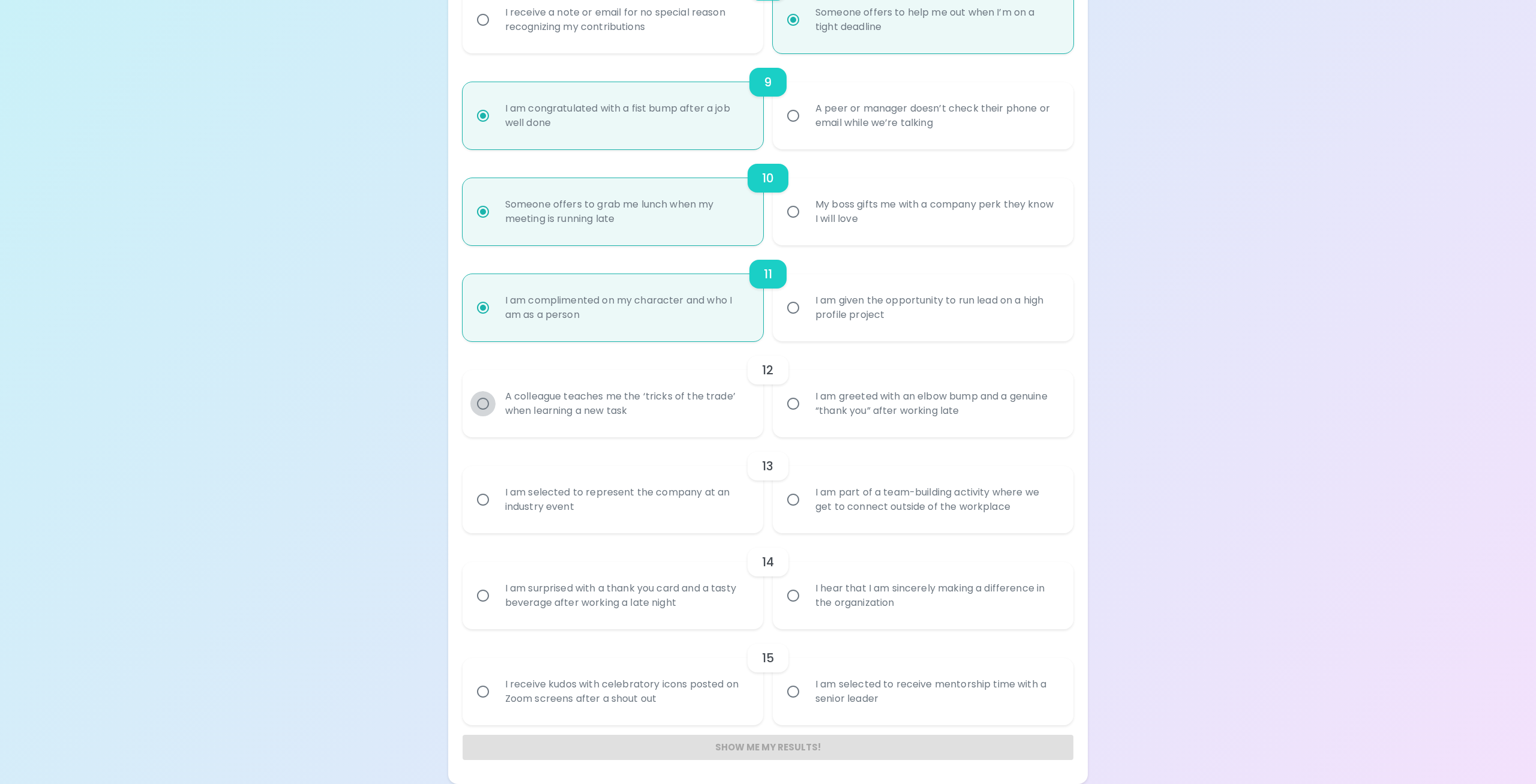
radio input "false"
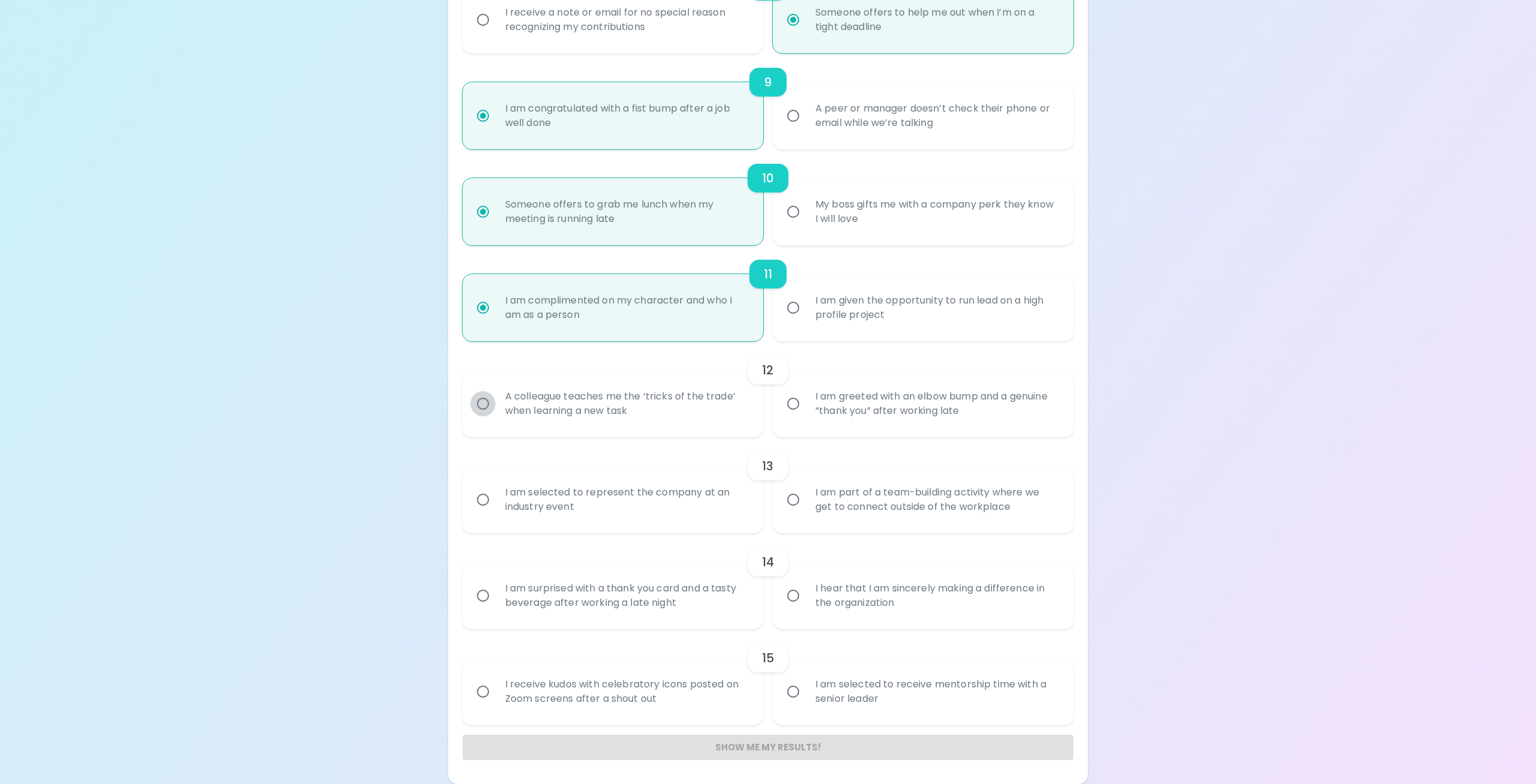
radio input "false"
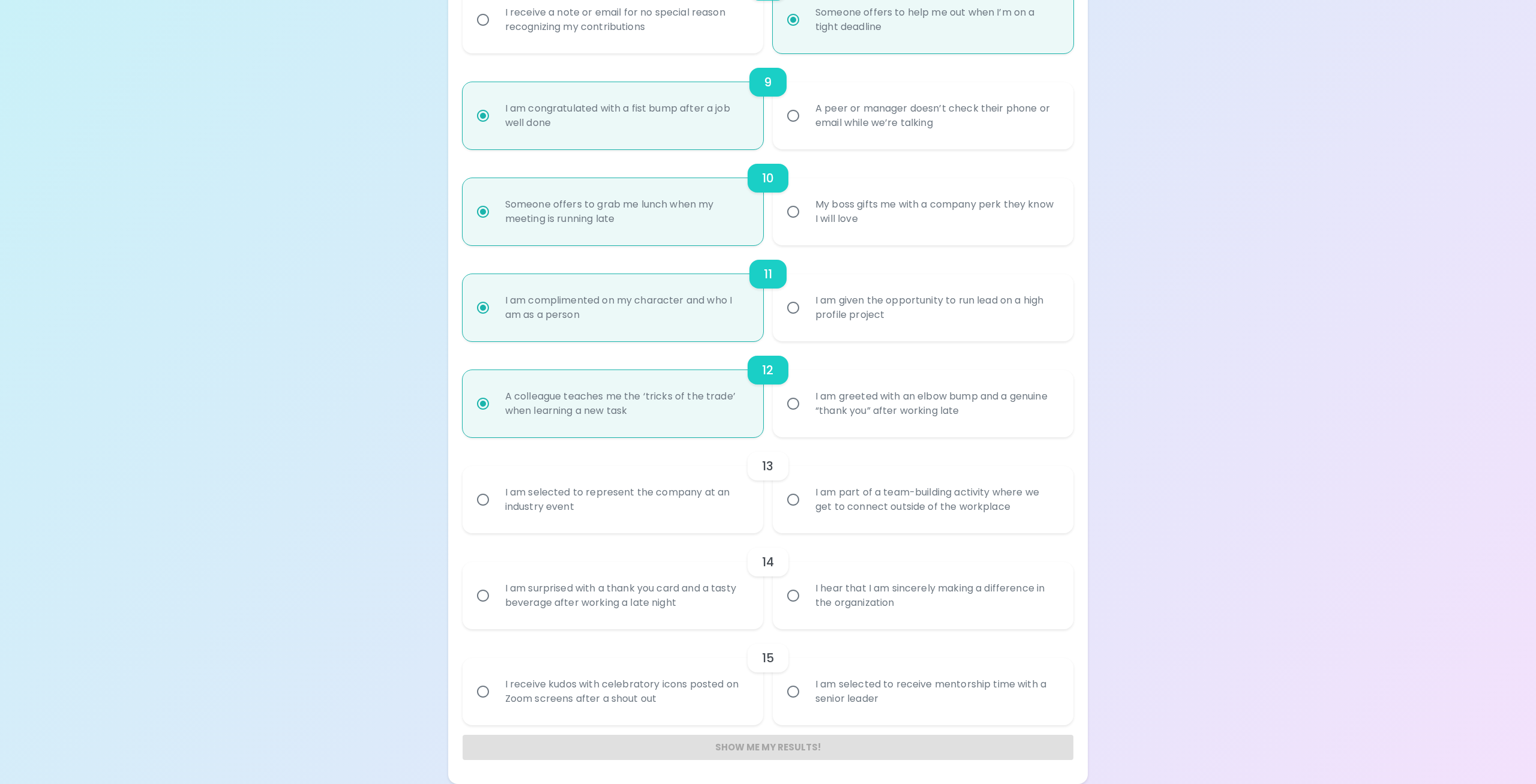
radio input "true"
click at [789, 506] on input "I am part of a team-building activity where we get to connect outside of the wo…" at bounding box center [793, 499] width 25 height 25
radio input "false"
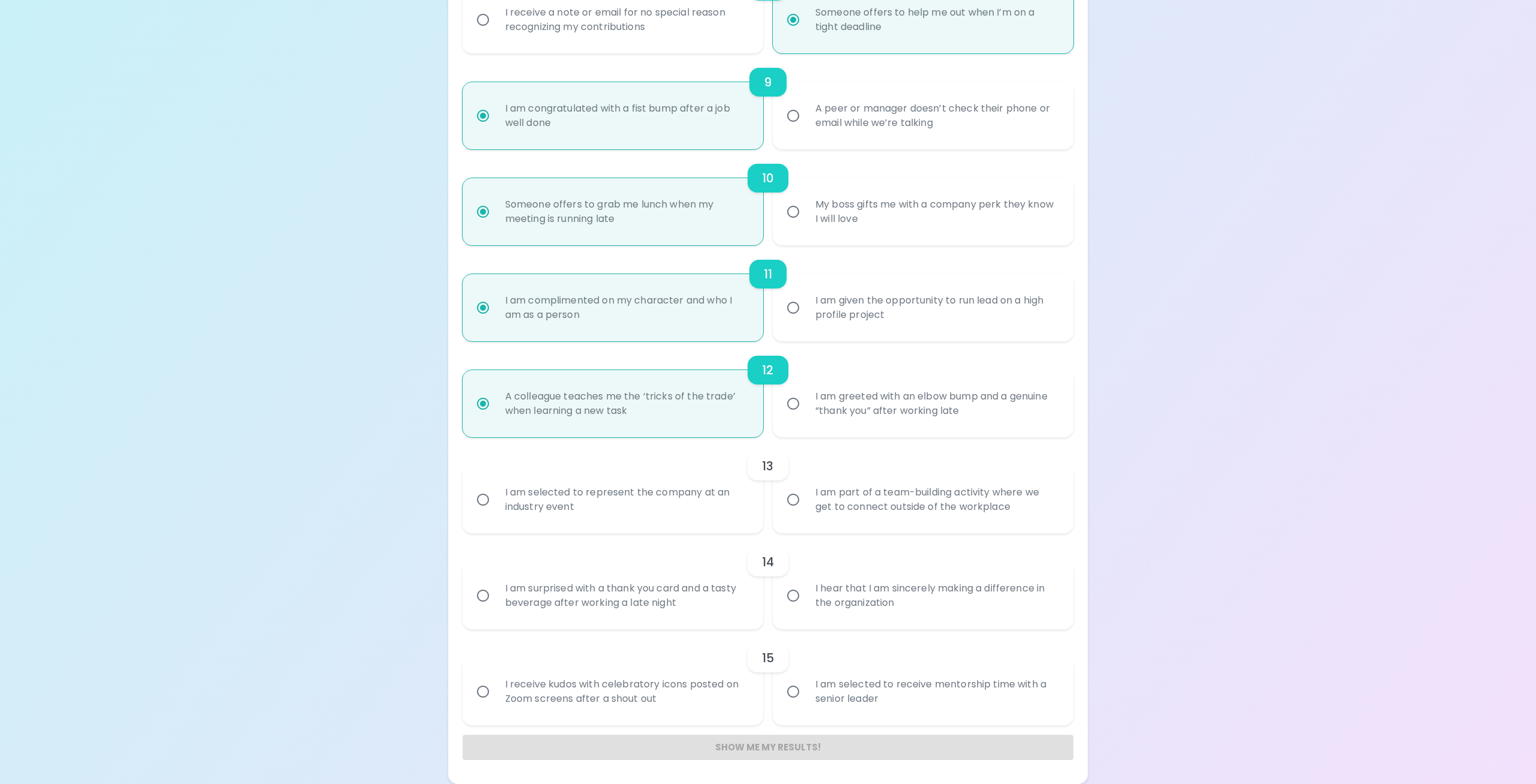
radio input "false"
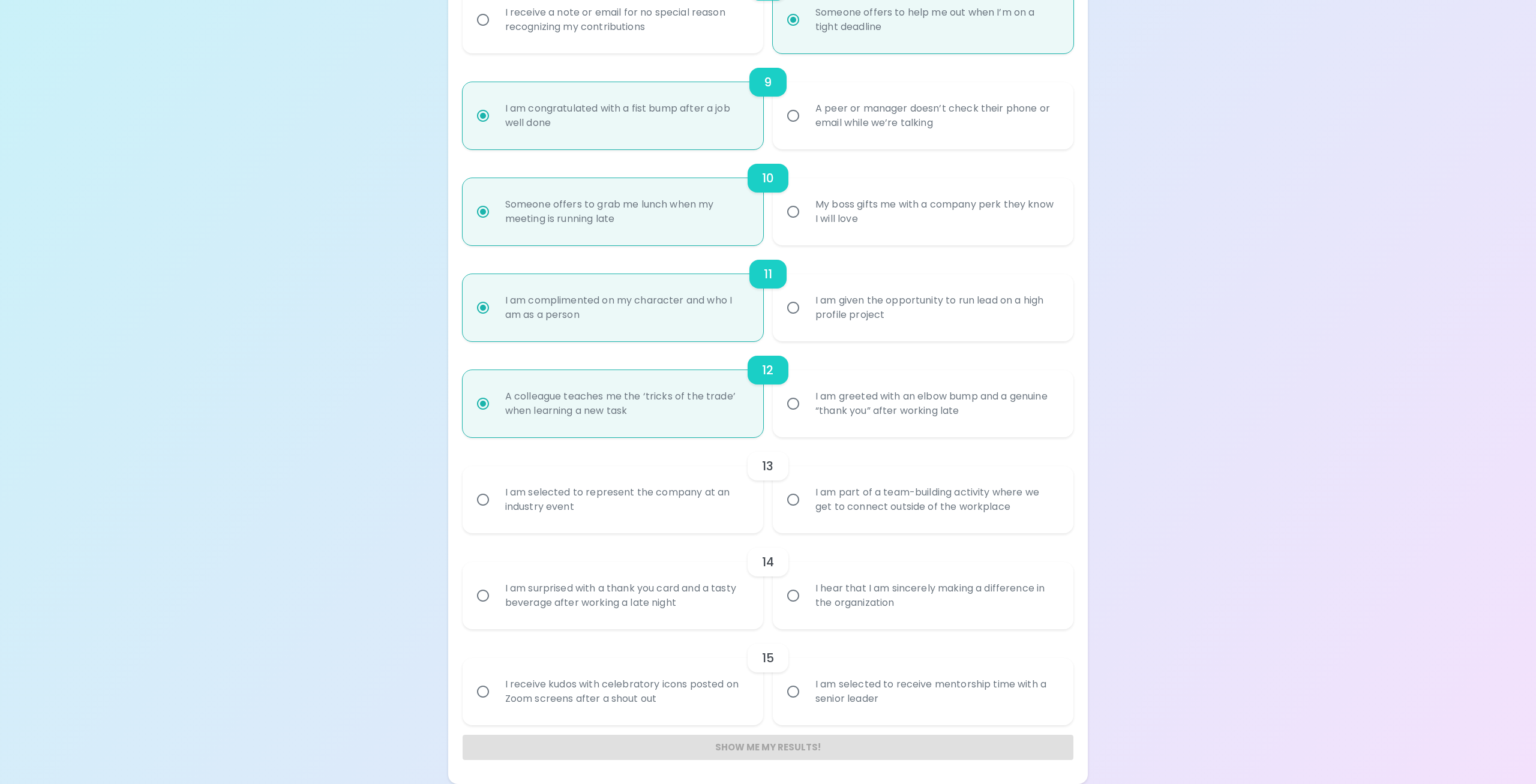
radio input "false"
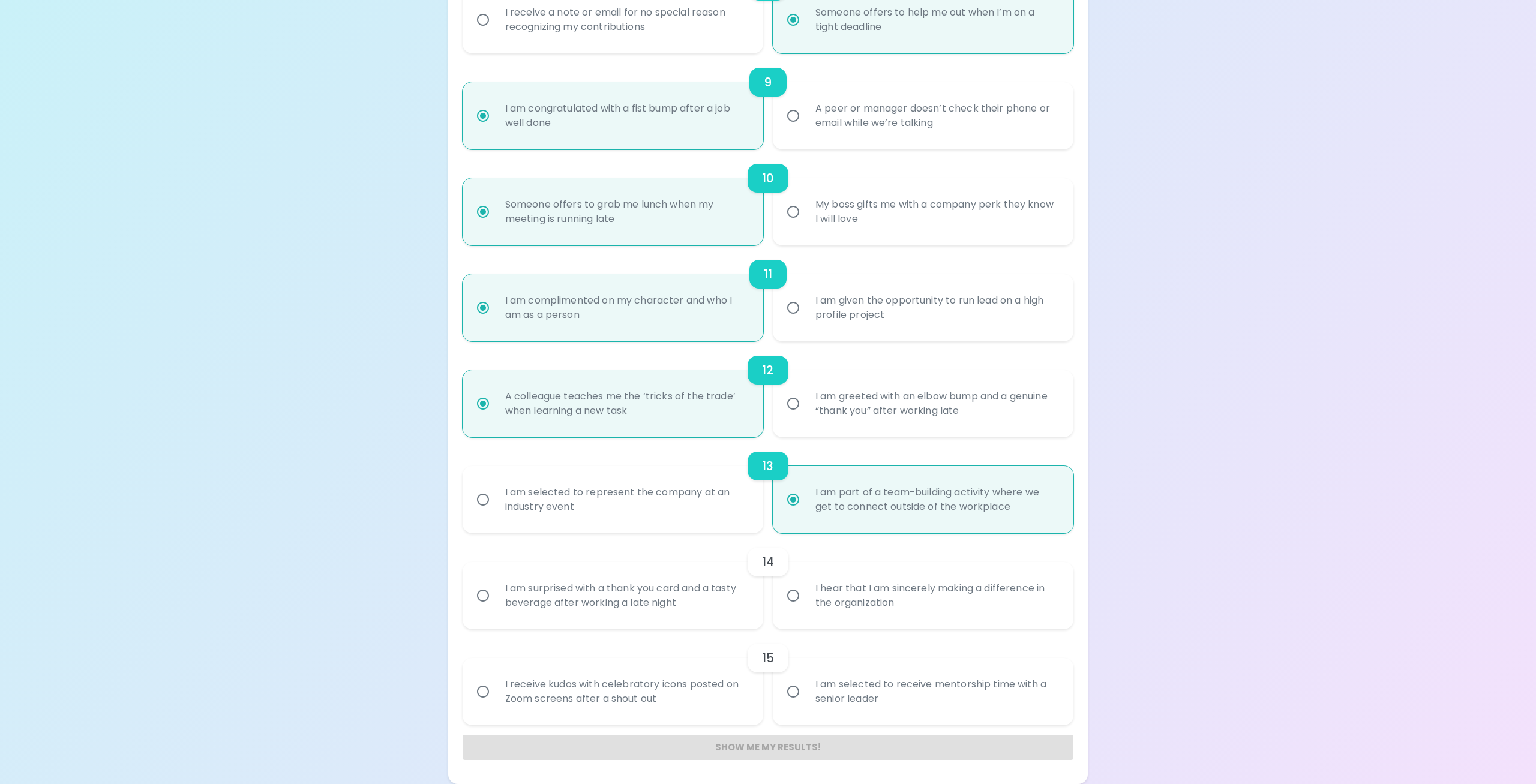
radio input "true"
click at [790, 600] on input "I hear that I am sincerely making a difference in the organization" at bounding box center [793, 595] width 25 height 25
radio input "false"
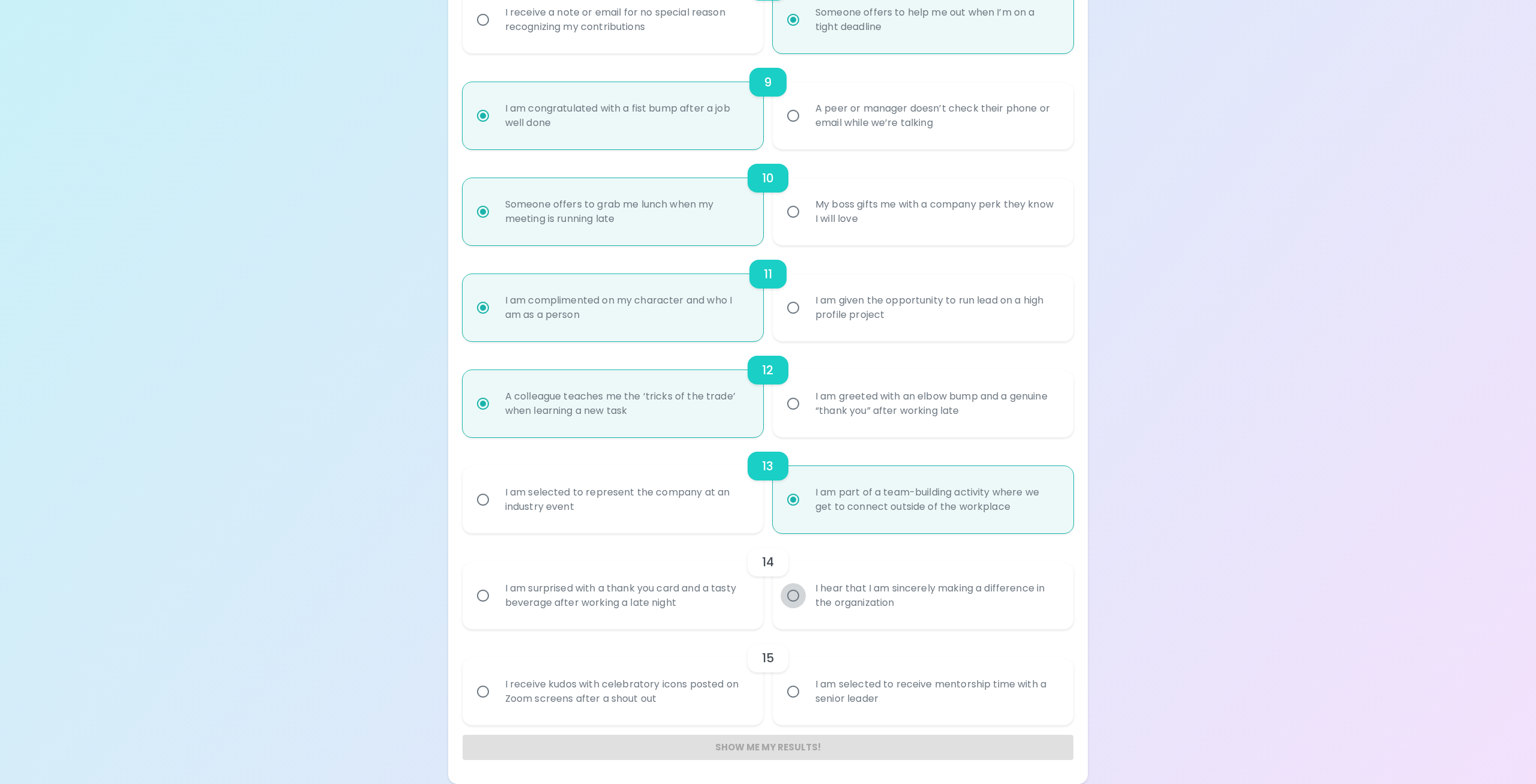
radio input "false"
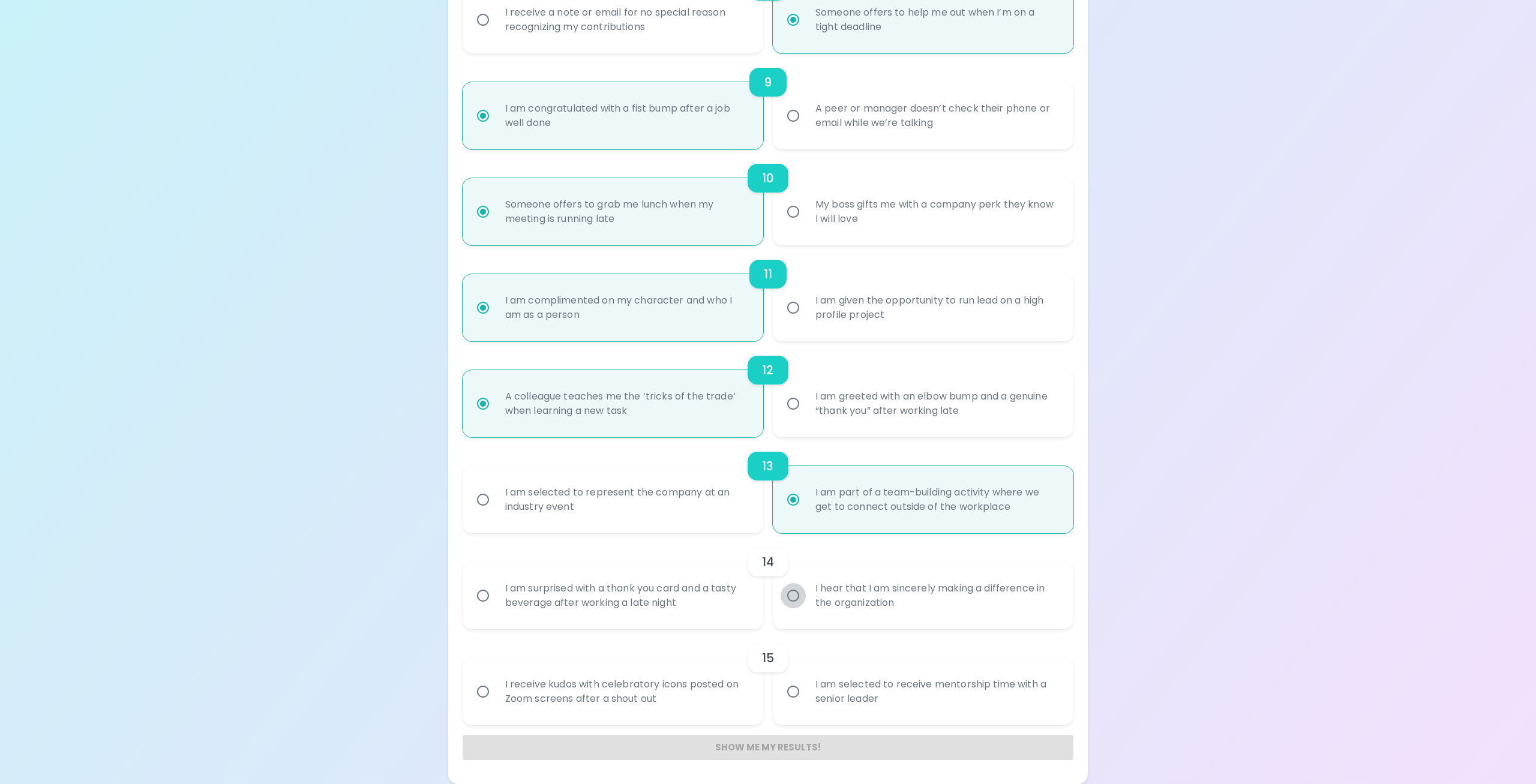
radio input "false"
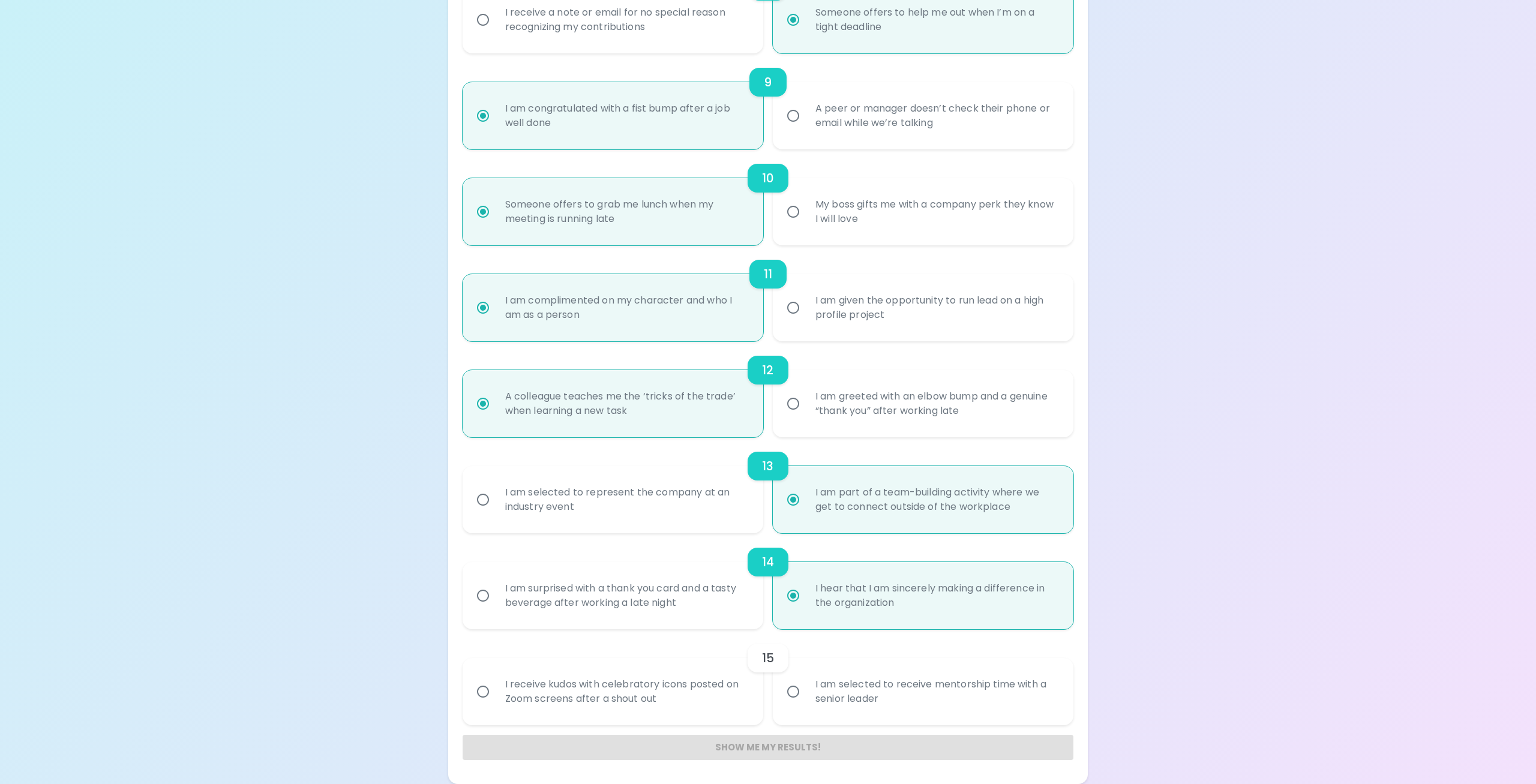
radio input "true"
click at [789, 694] on input "I am selected to receive mentorship time with a senior leader" at bounding box center [793, 691] width 25 height 25
radio input "false"
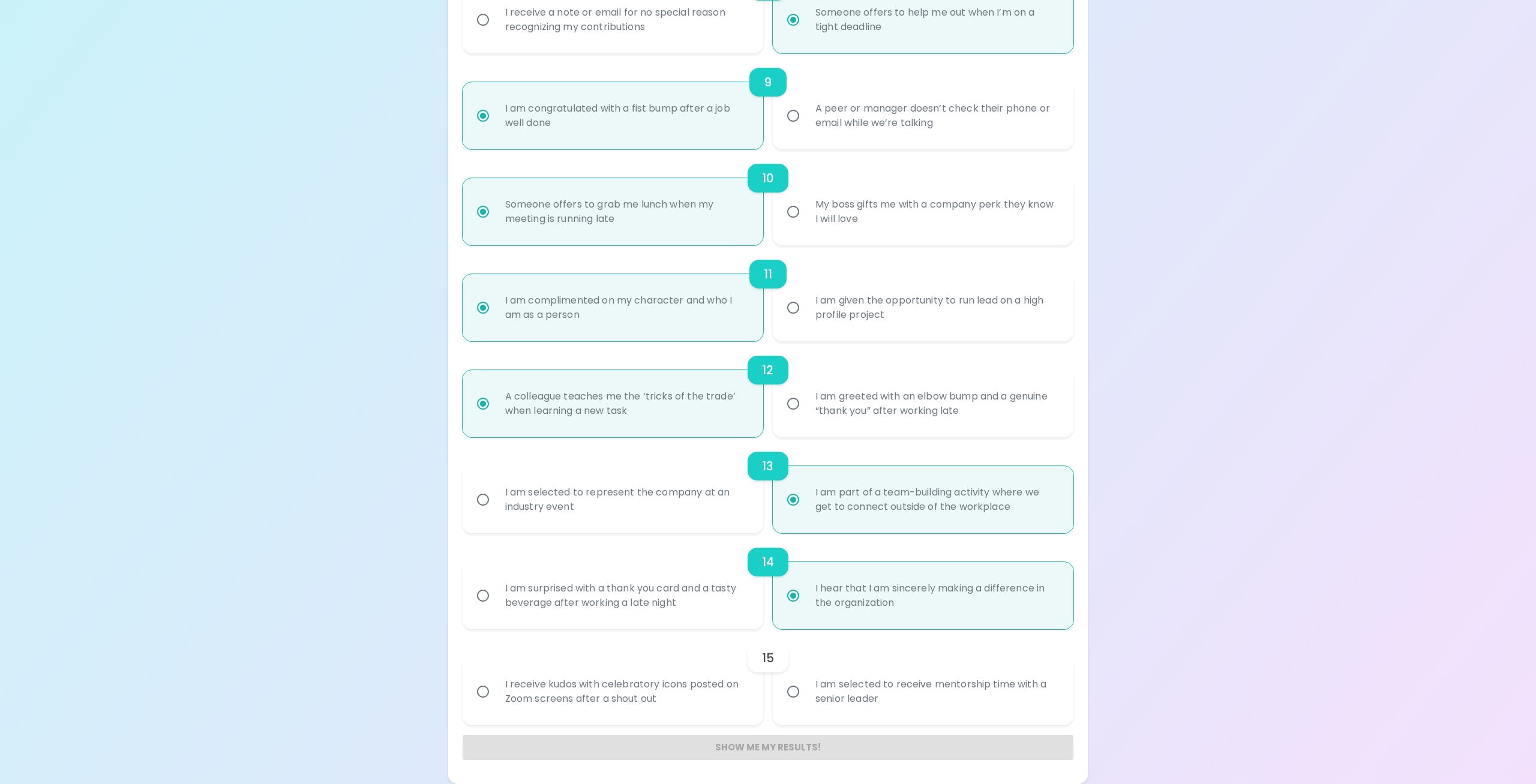
radio input "false"
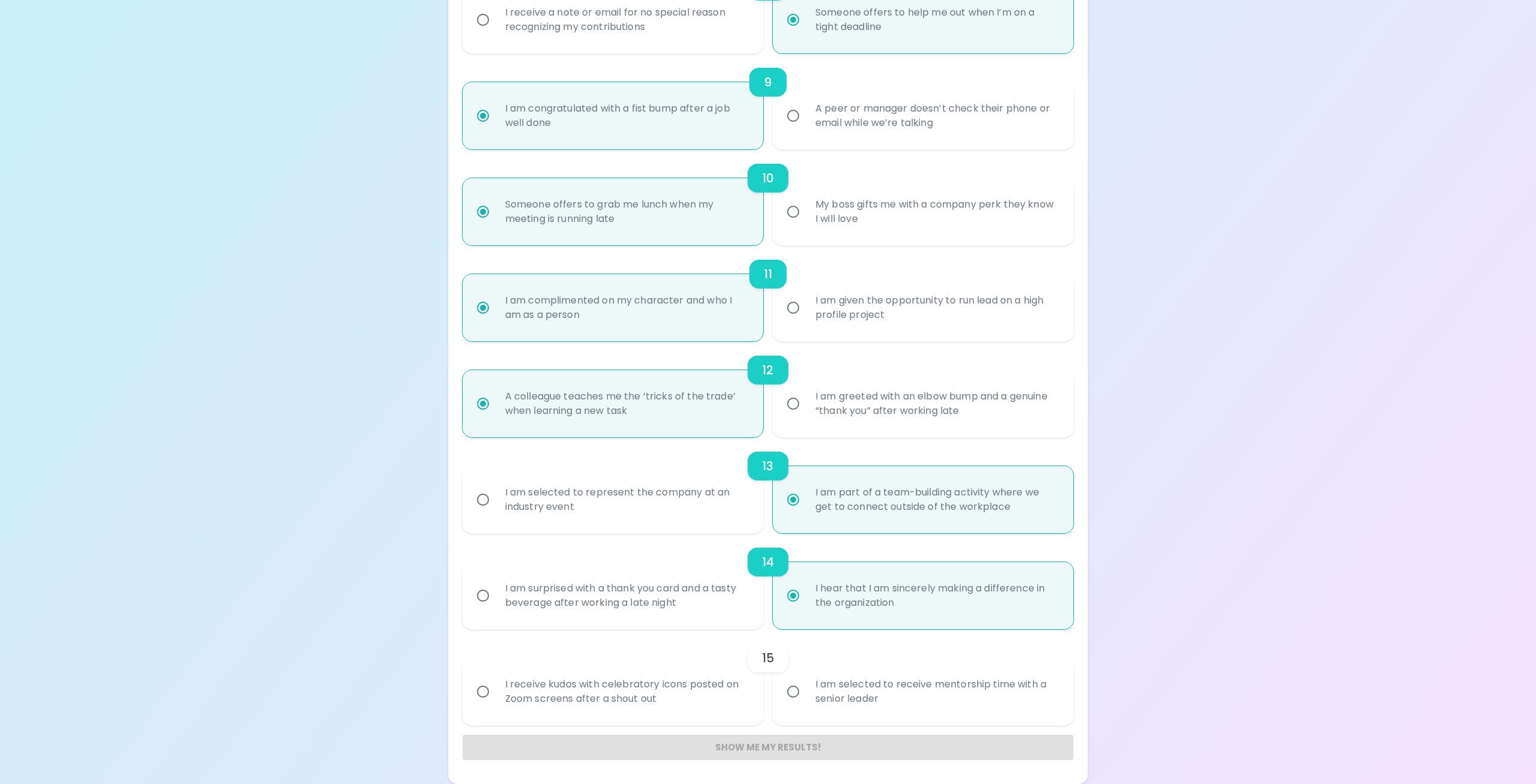
radio input "false"
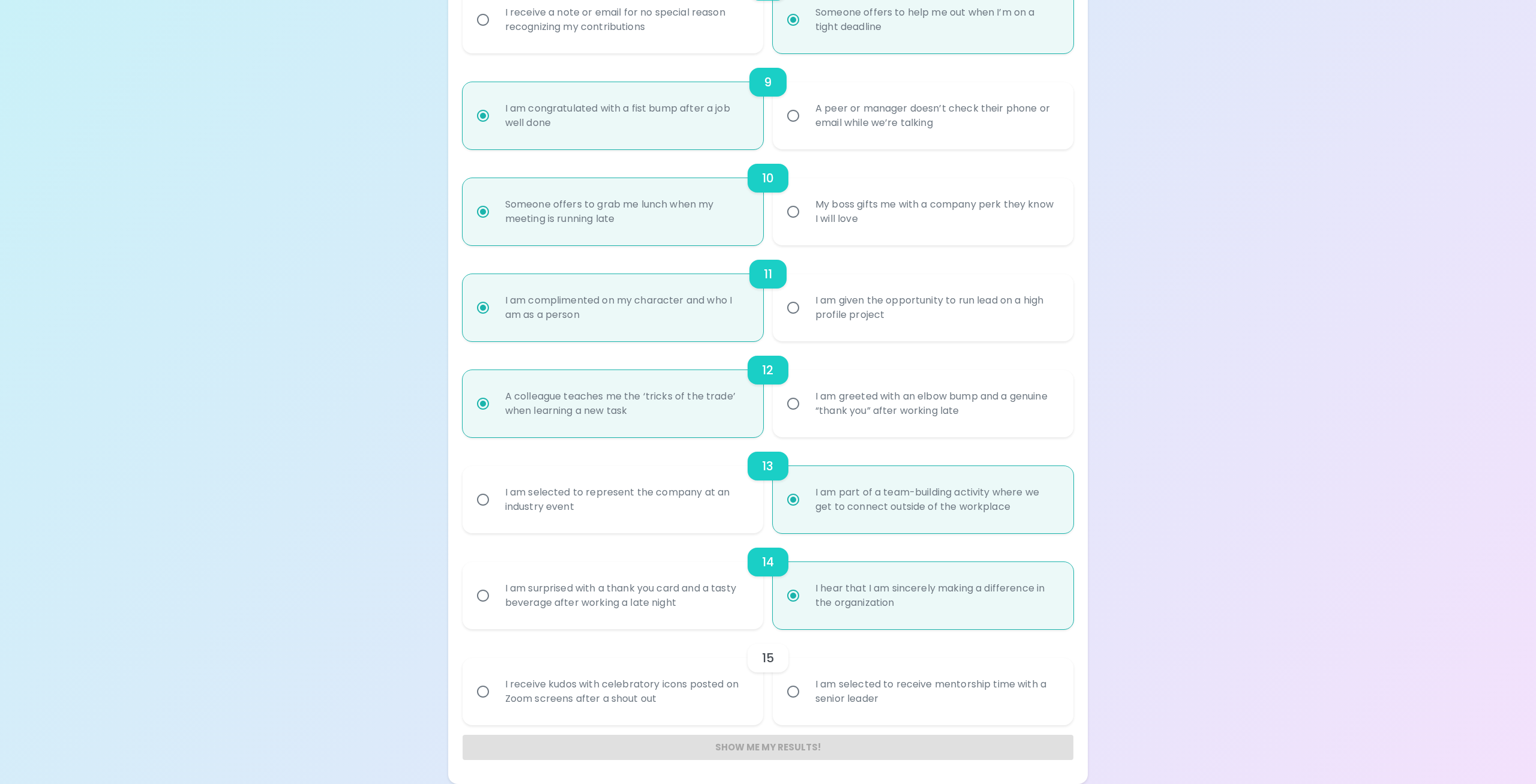
radio input "false"
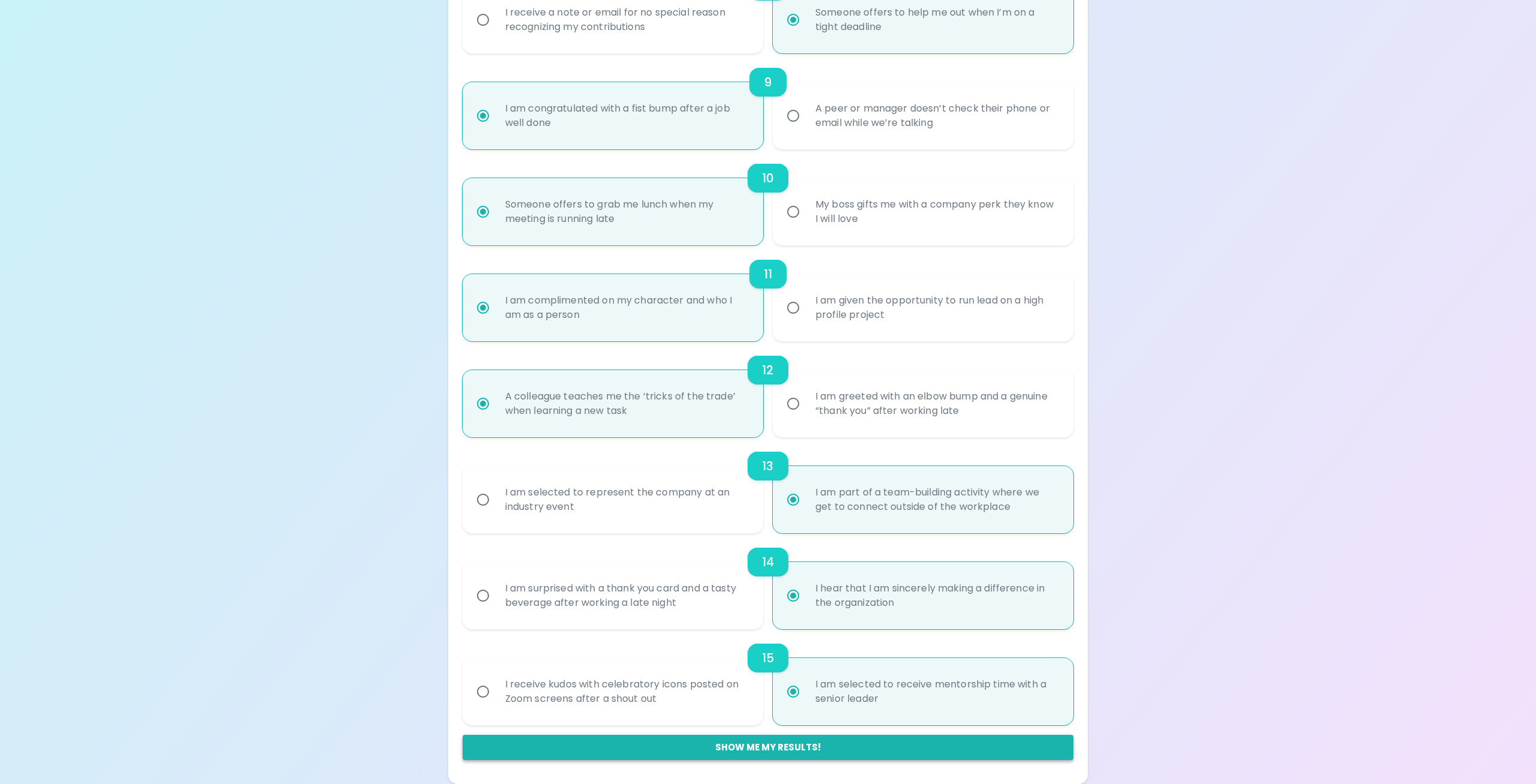
radio input "true"
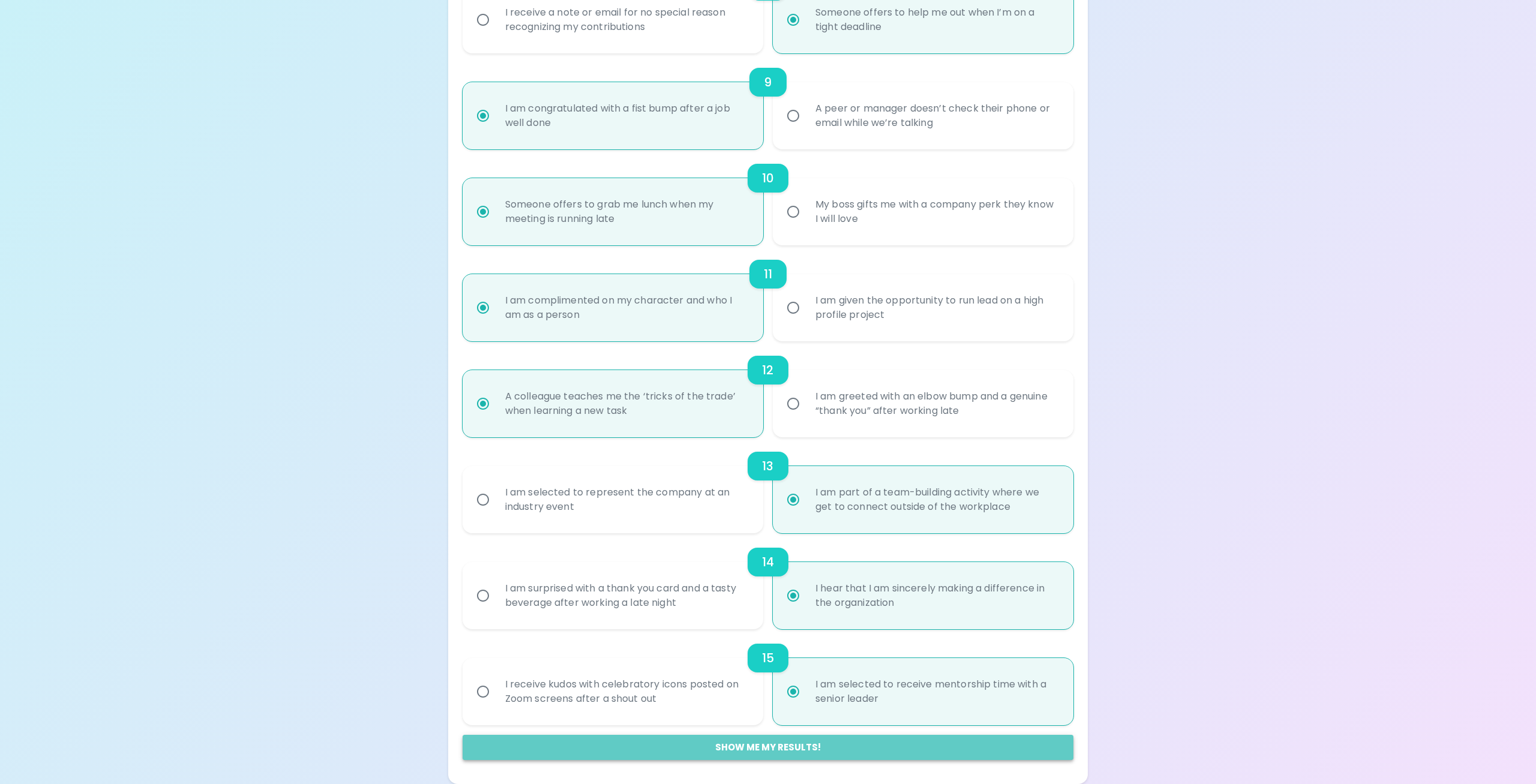
click at [771, 748] on button "Show me my results!" at bounding box center [768, 747] width 611 height 25
radio input "false"
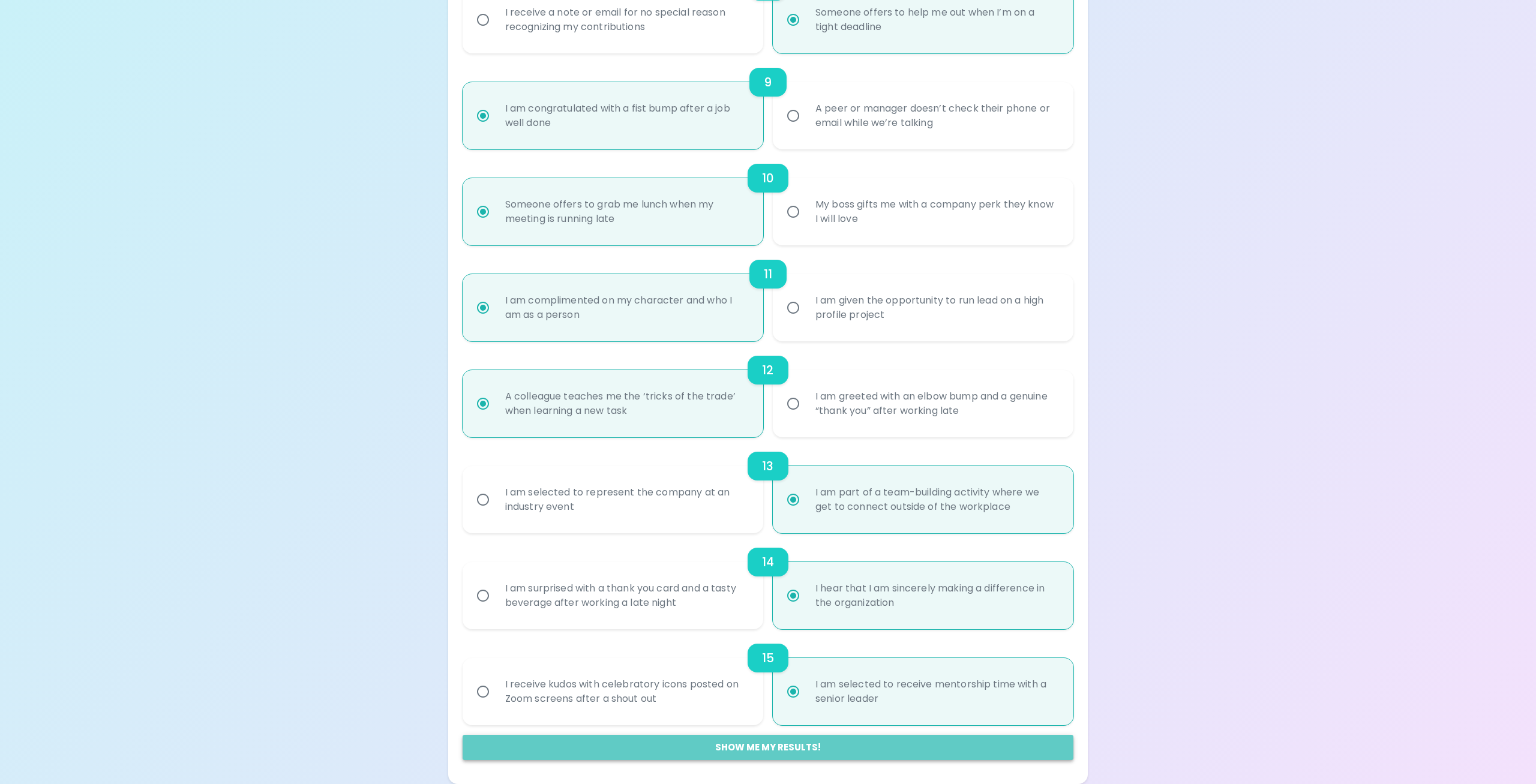
radio input "false"
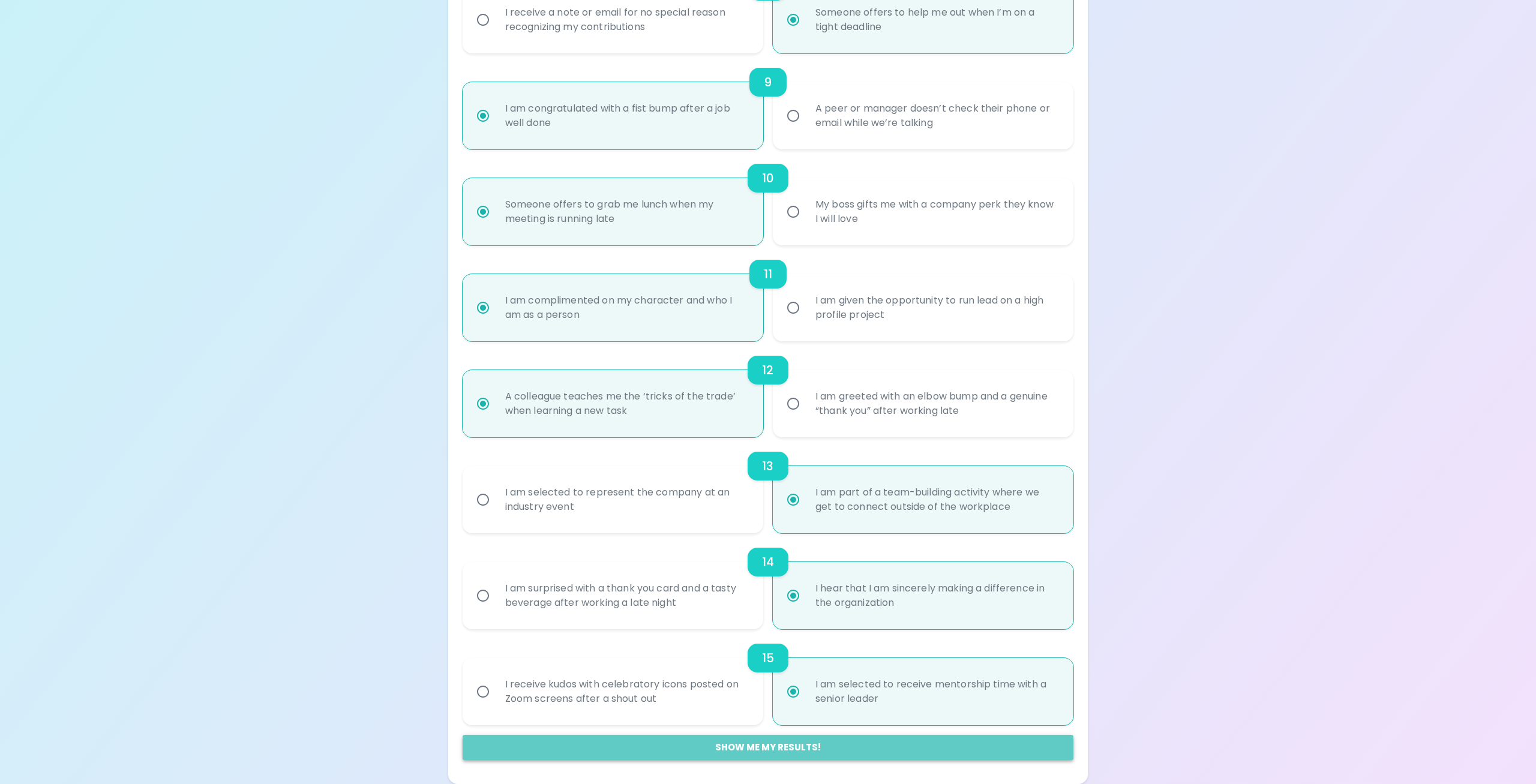
radio input "false"
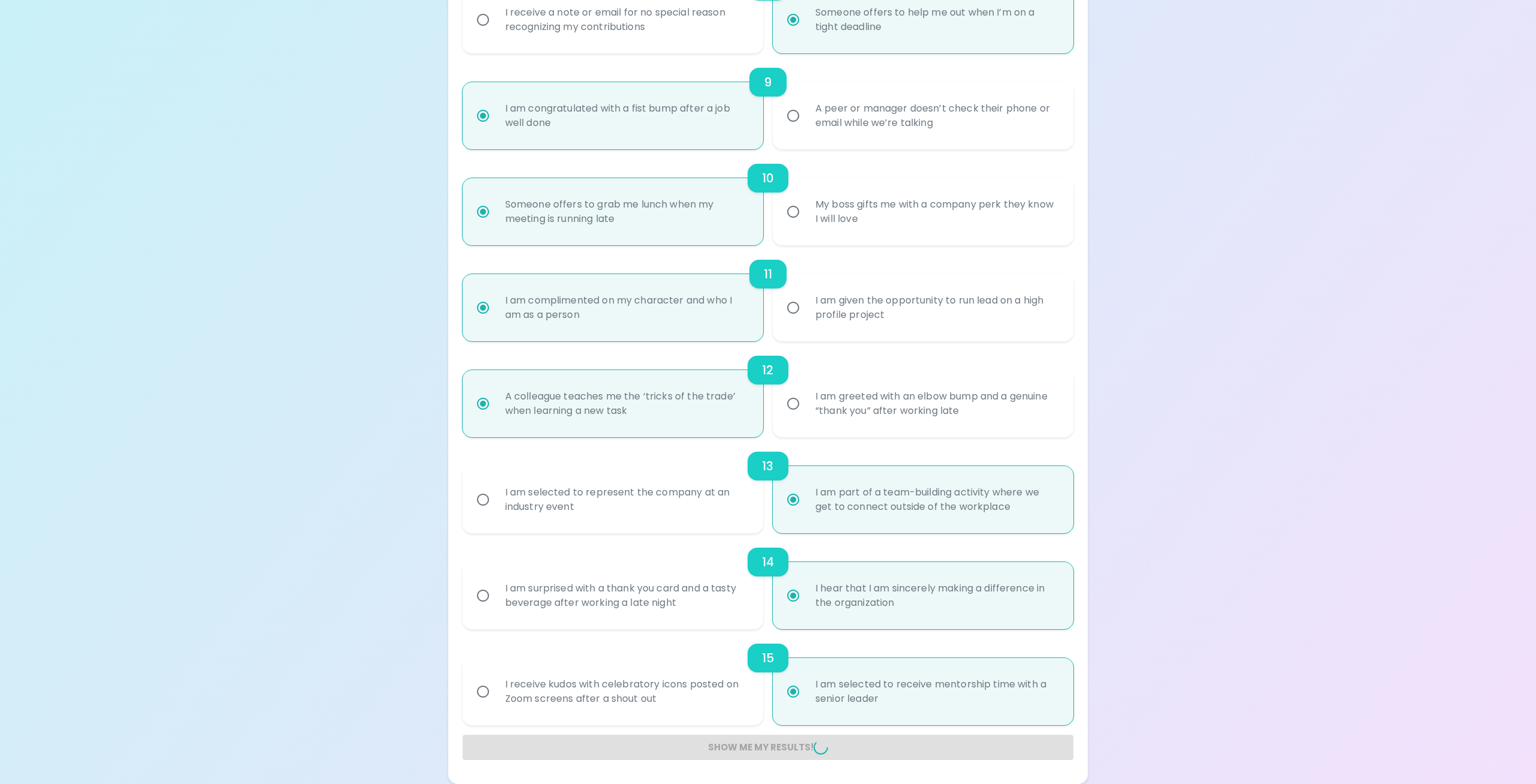
radio input "false"
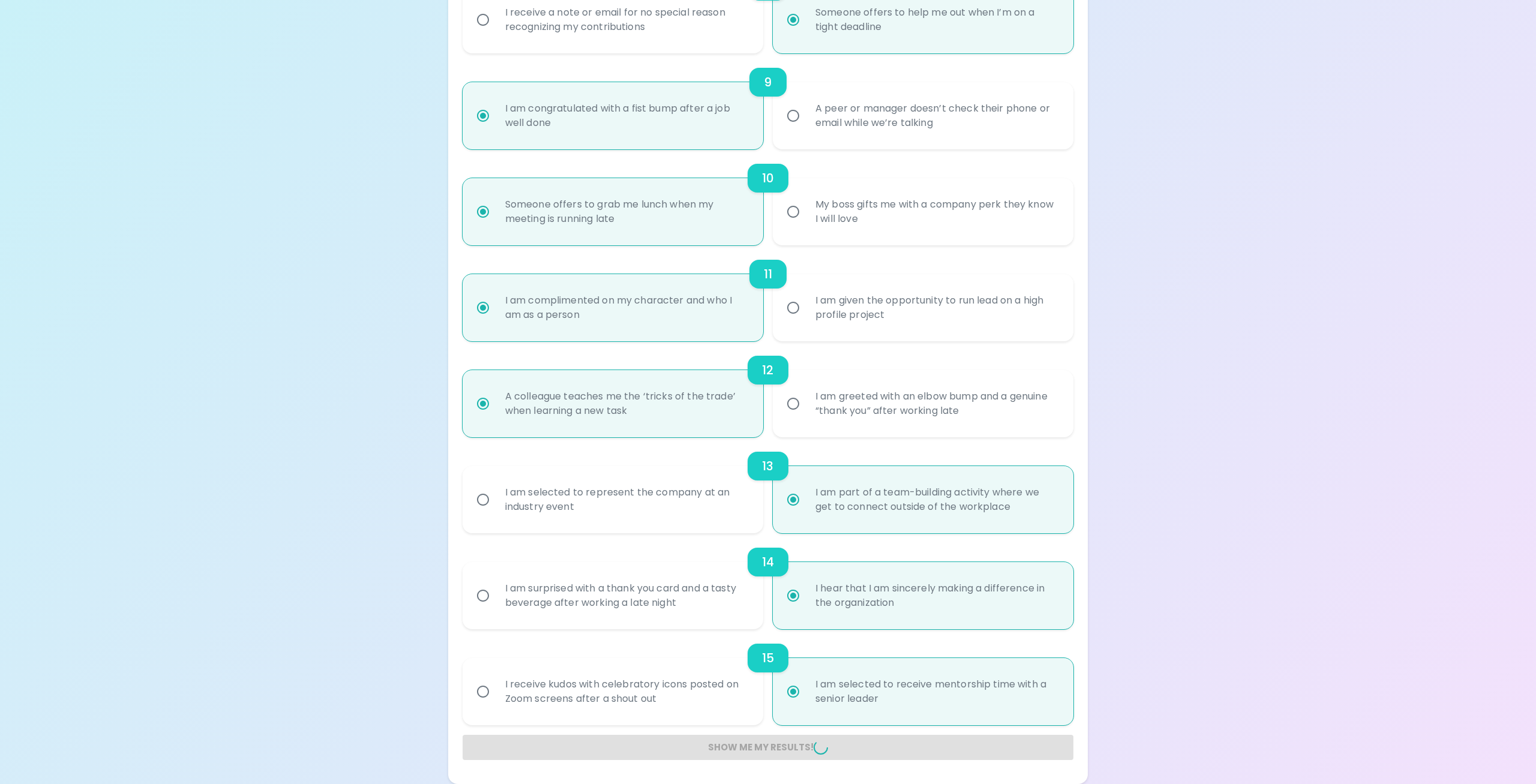
radio input "false"
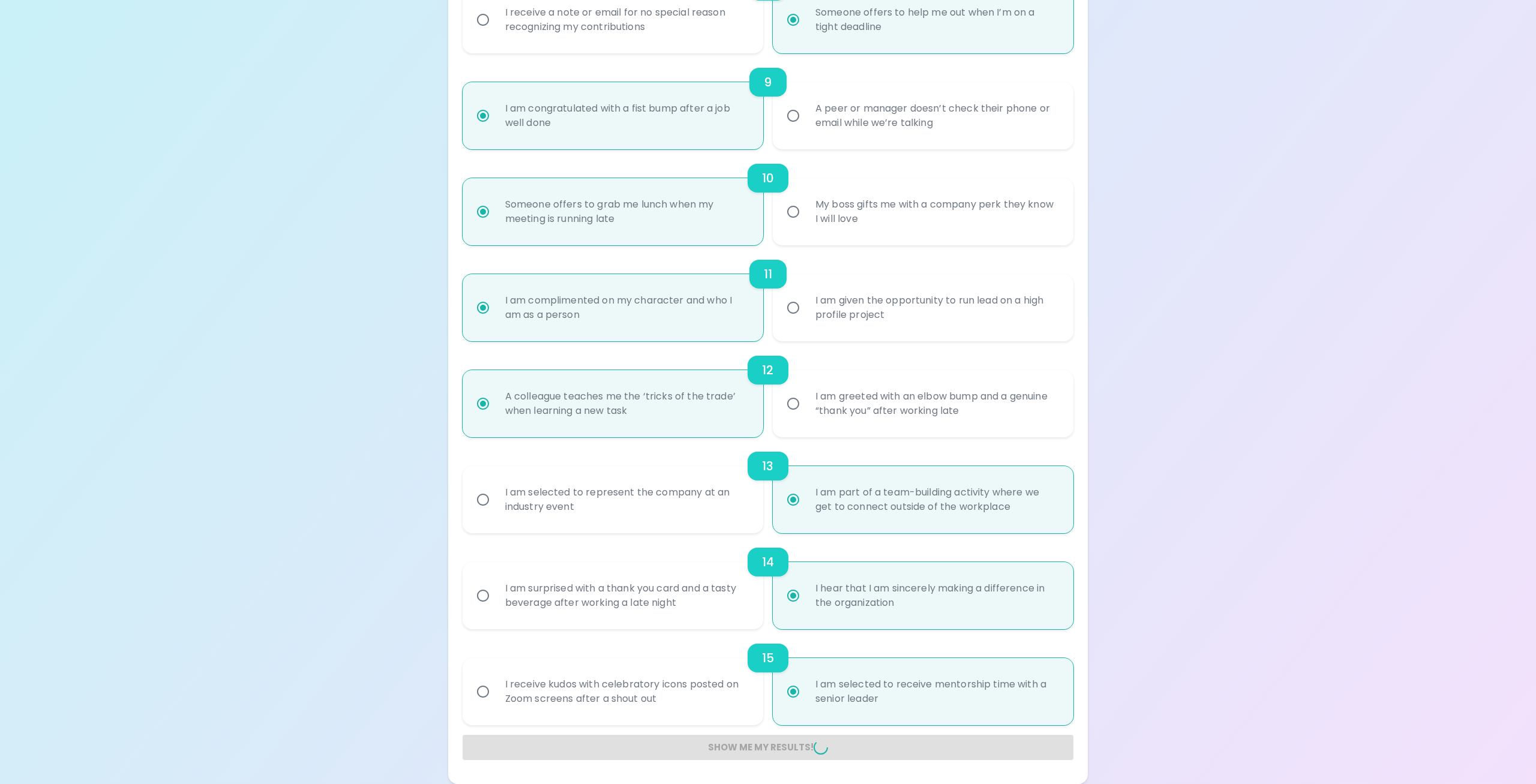
radio input "false"
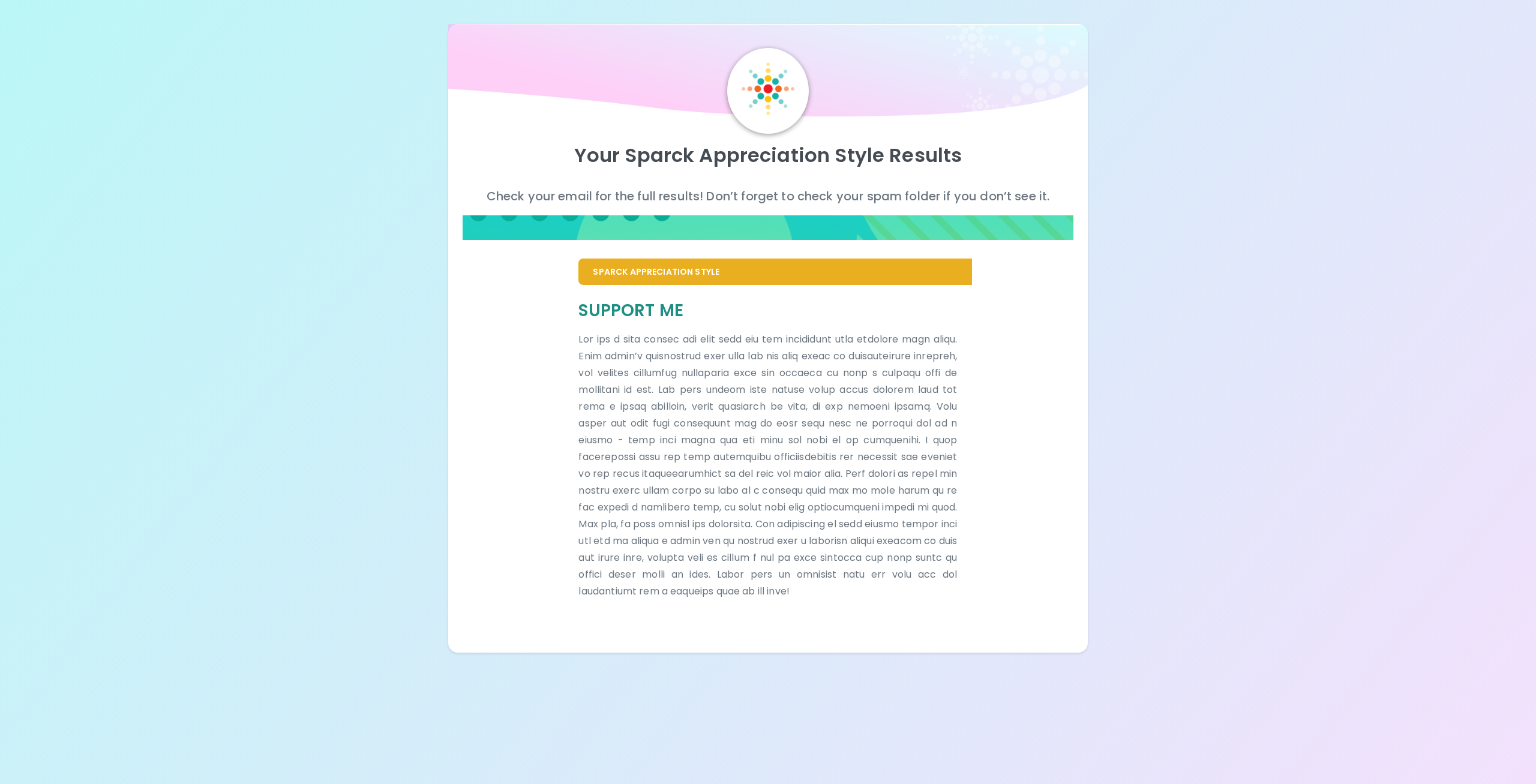
scroll to position [0, 0]
